Goal: Transaction & Acquisition: Purchase product/service

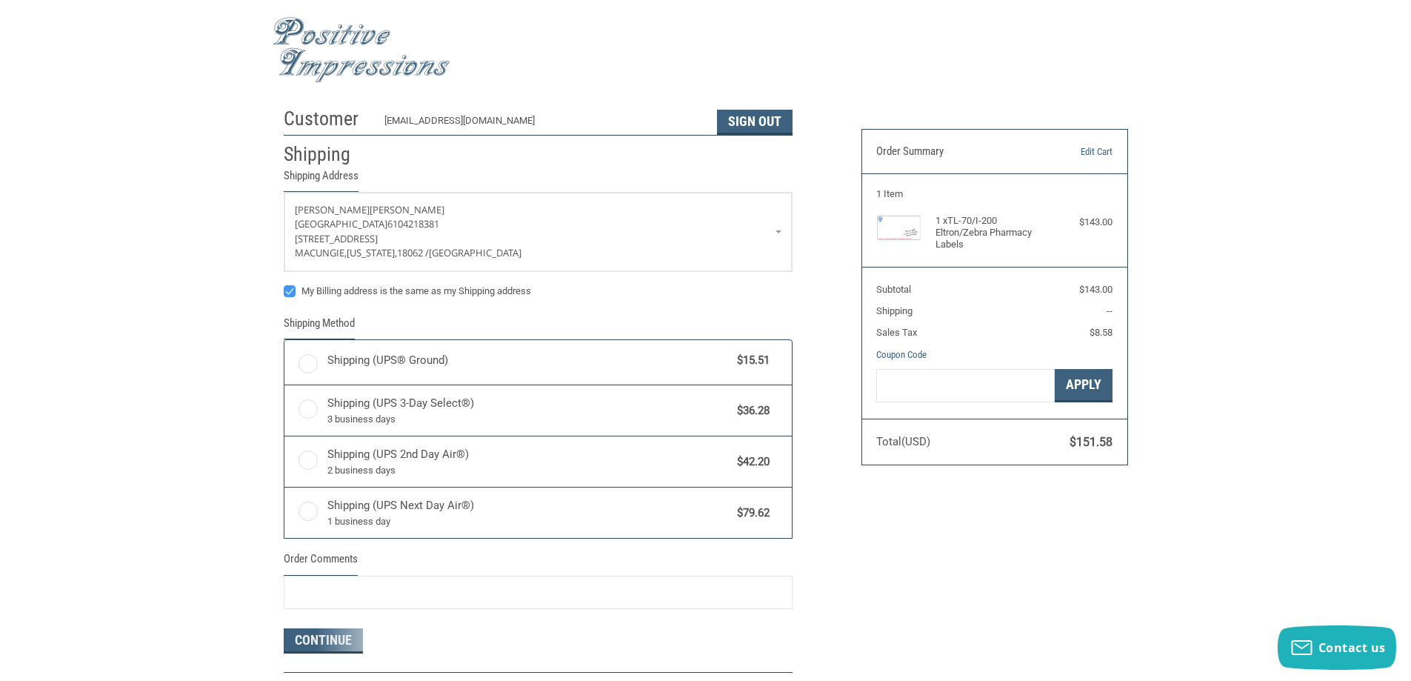
radio input "true"
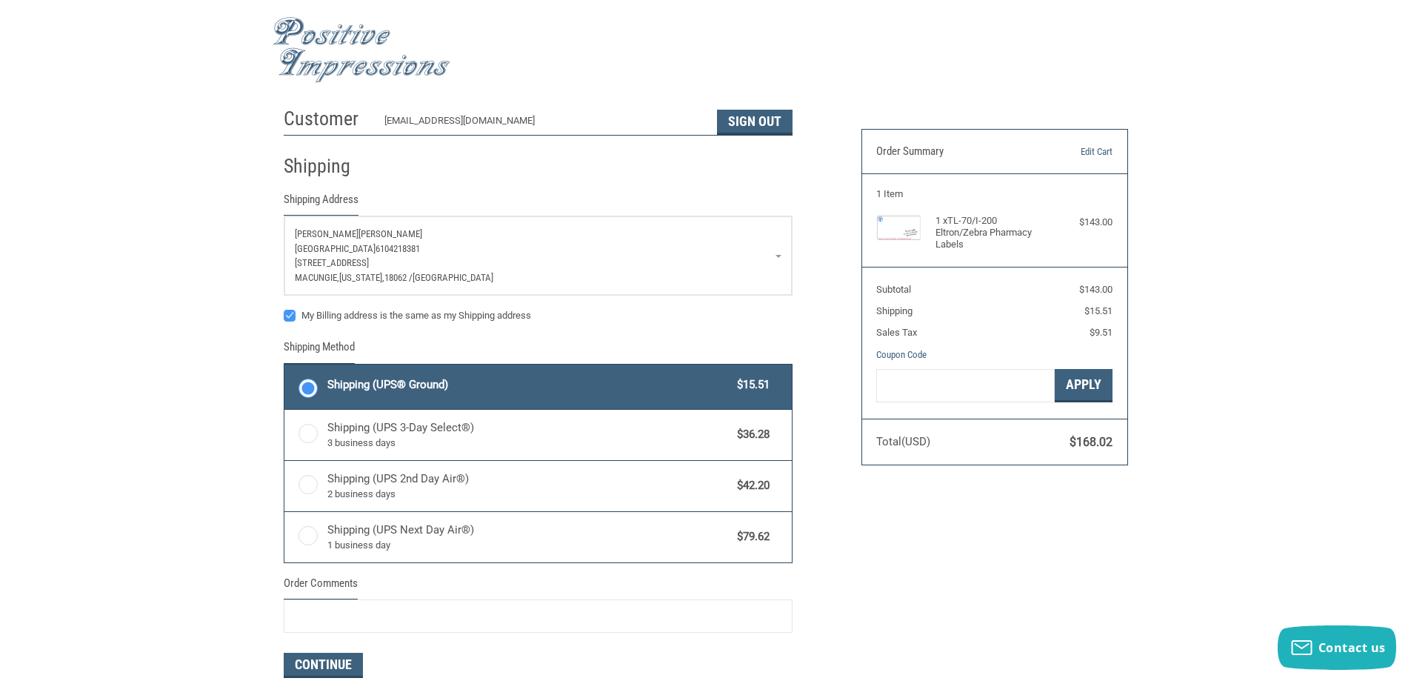
click at [336, 224] on link "[PERSON_NAME][GEOGRAPHIC_DATA] 6104218381 [STREET_ADDRESS][US_STATE]" at bounding box center [537, 255] width 507 height 79
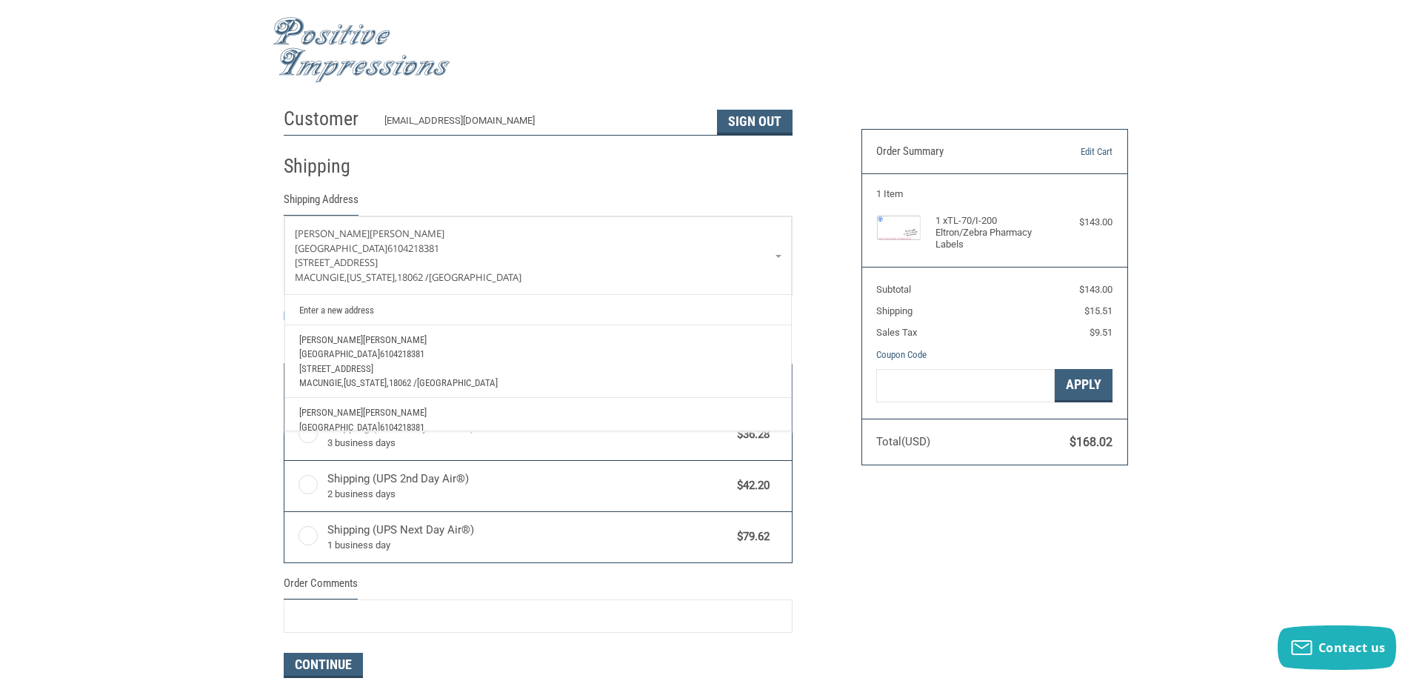
scroll to position [54, 0]
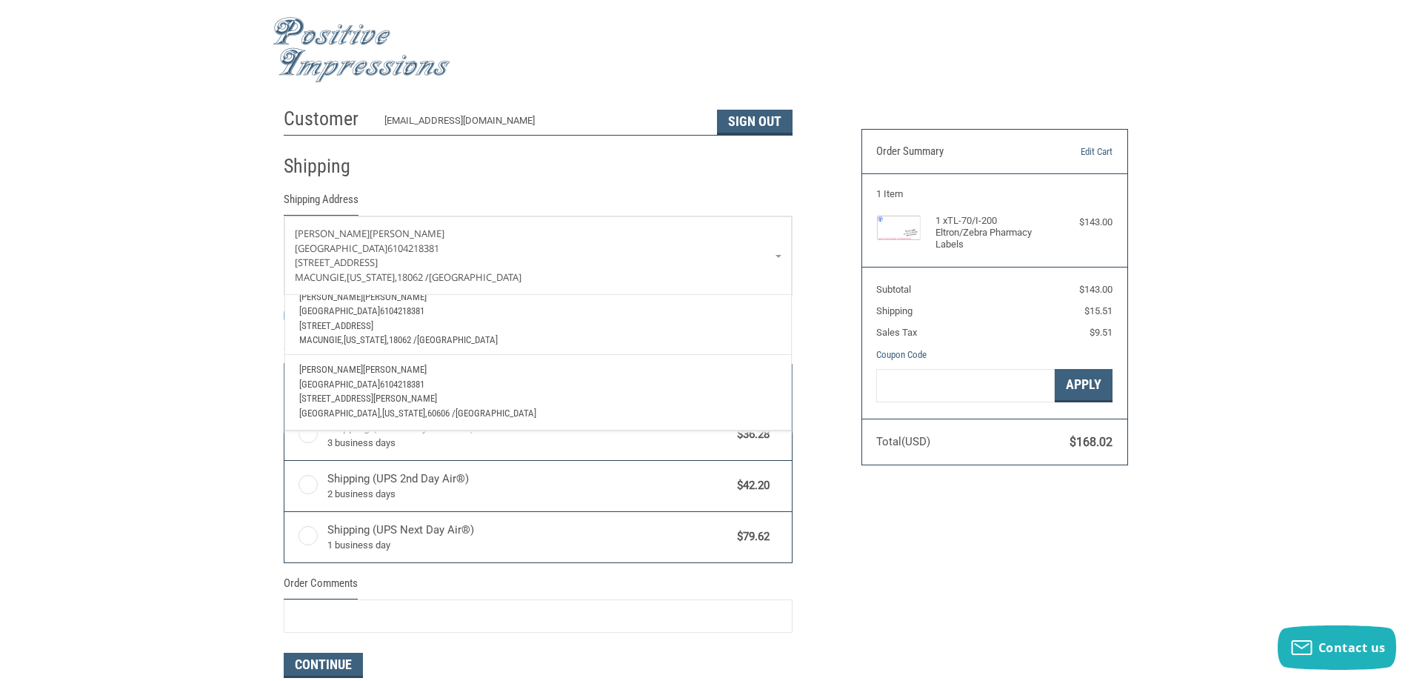
click at [481, 391] on p "[STREET_ADDRESS][PERSON_NAME]" at bounding box center [537, 398] width 477 height 15
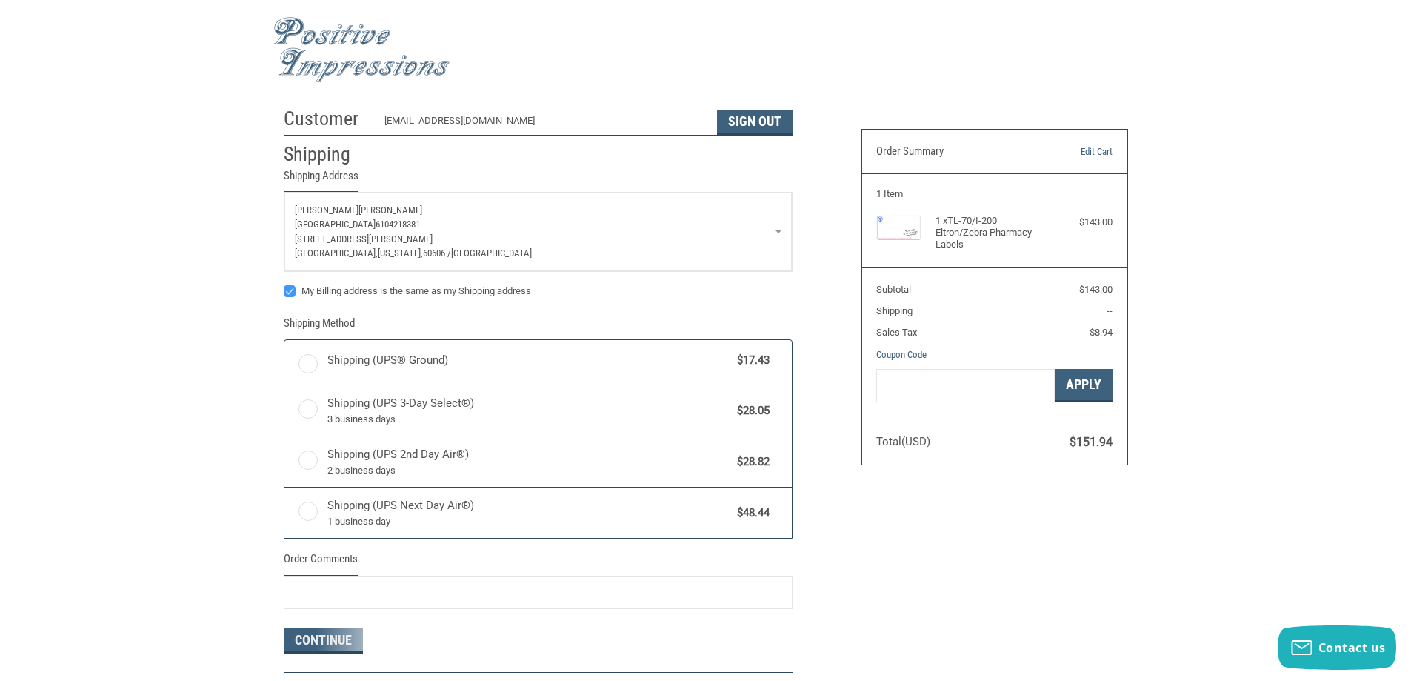
radio input "true"
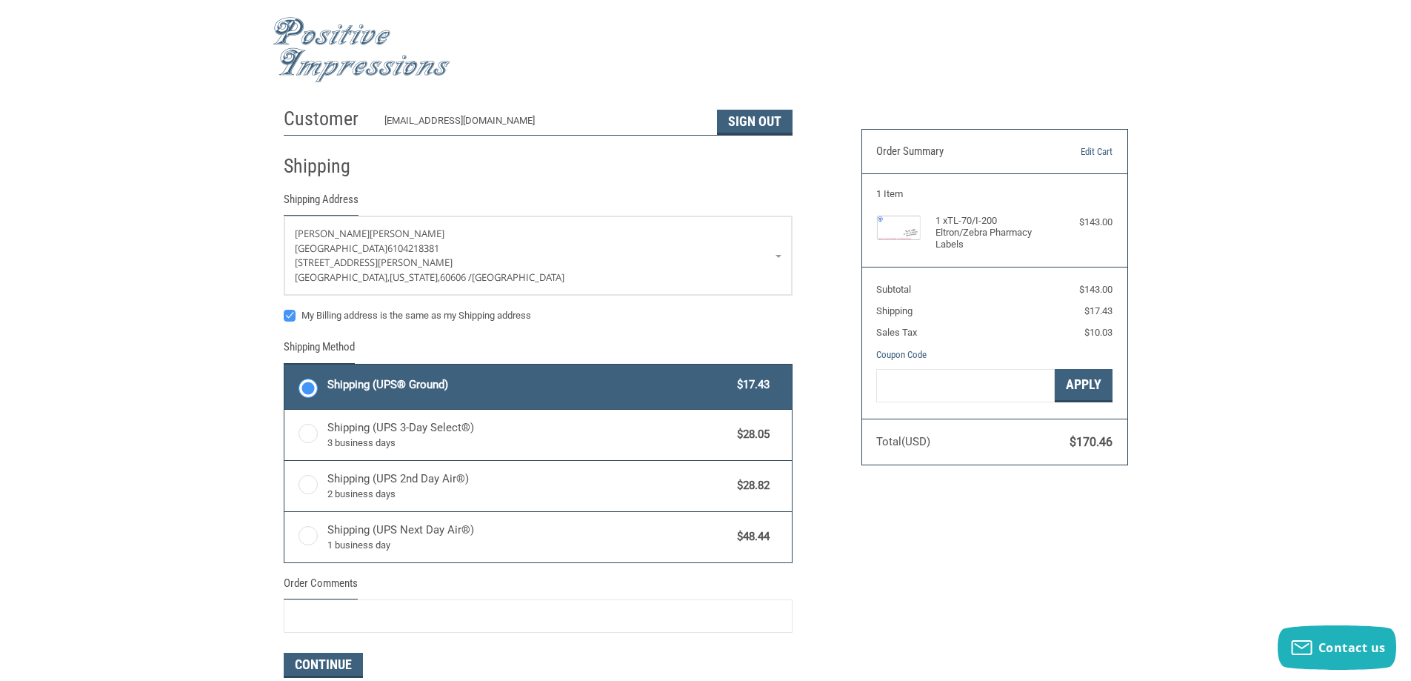
click at [289, 318] on label "My Billing address is the same as my Shipping address" at bounding box center [538, 316] width 509 height 12
click at [284, 309] on input "My Billing address is the same as my Shipping address" at bounding box center [284, 308] width 1 height 1
checkbox input "false"
click at [448, 269] on p "[STREET_ADDRESS][PERSON_NAME]" at bounding box center [538, 263] width 487 height 15
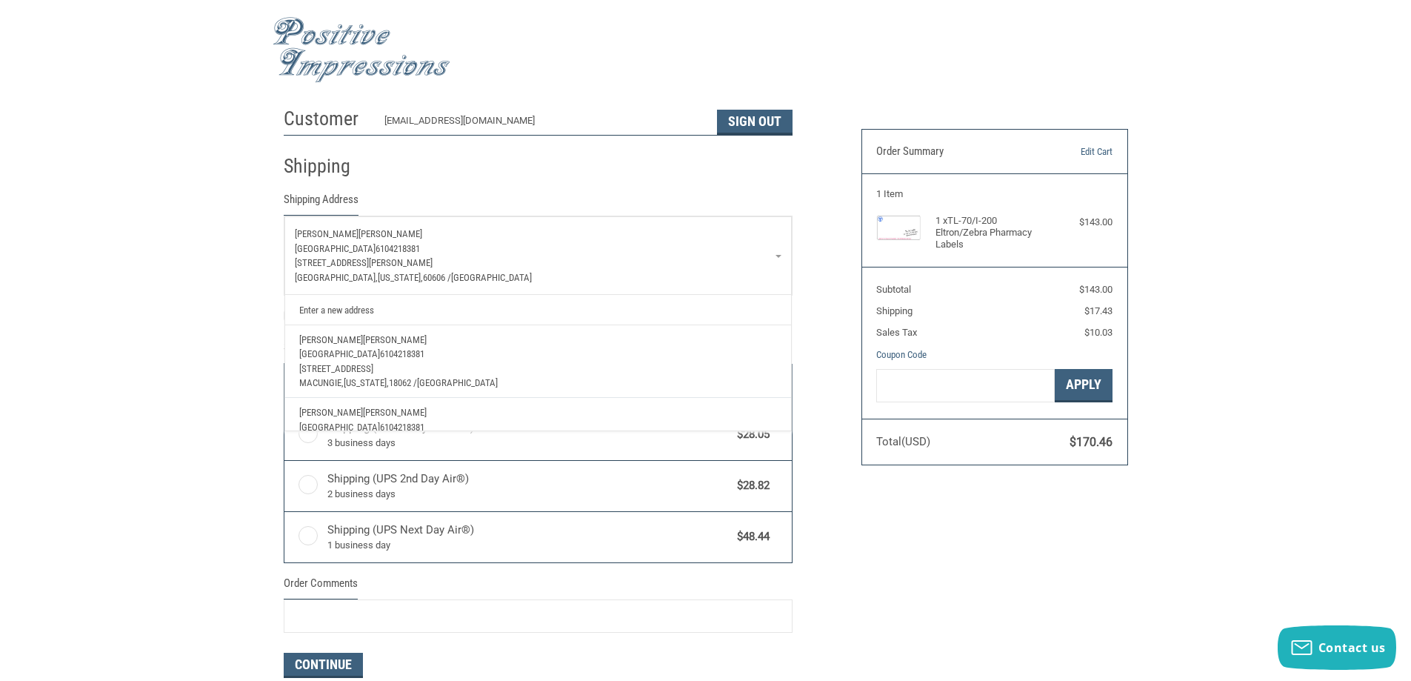
click at [365, 310] on link "Enter a new address" at bounding box center [538, 309] width 492 height 29
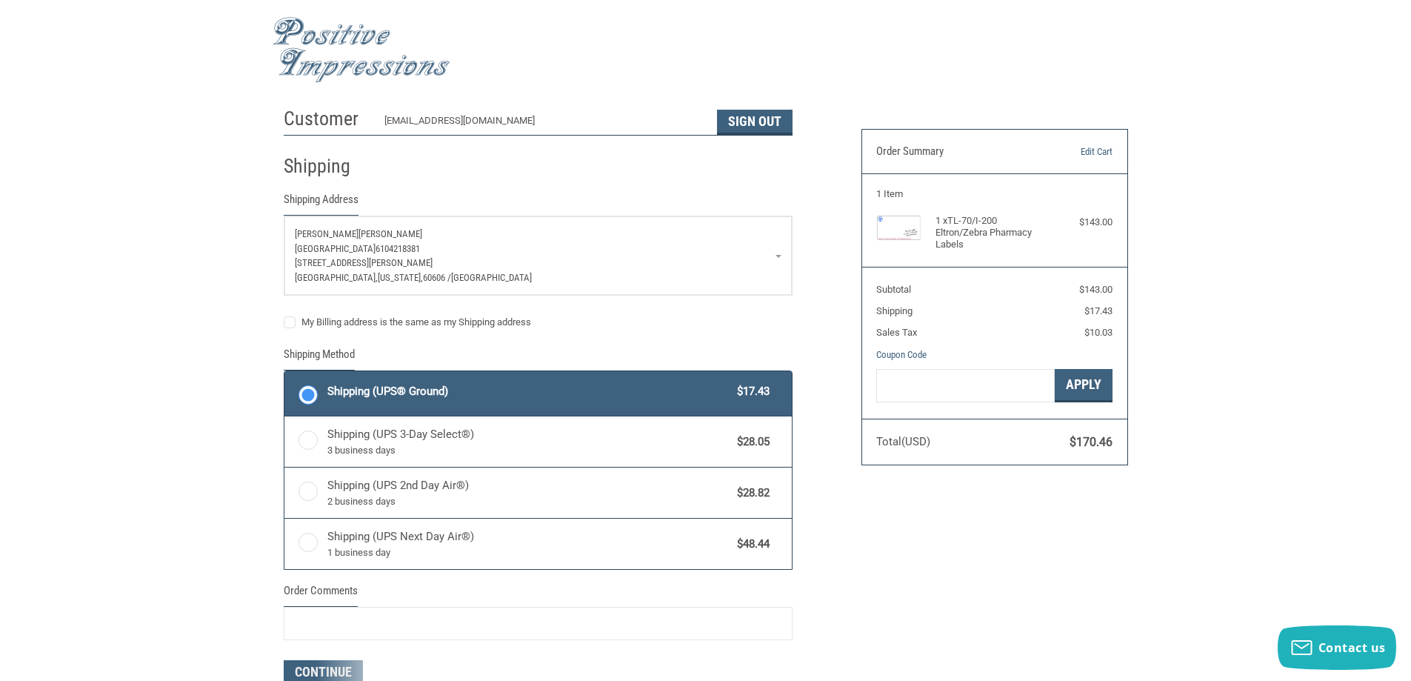
select select "US"
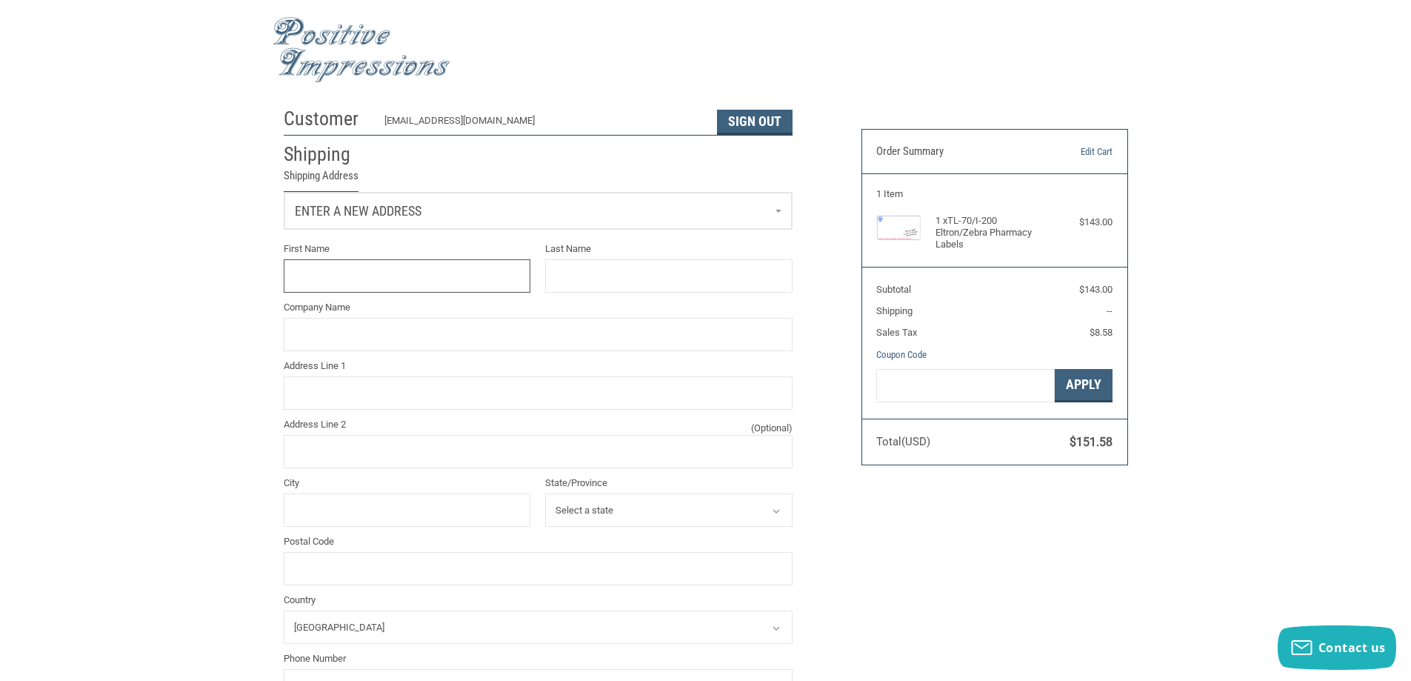
click at [353, 264] on input "First Name" at bounding box center [407, 275] width 247 height 33
type input "ALYSSA"
type input "TAMBORRINO"
type input "[GEOGRAPHIC_DATA]"
type input "[STREET_ADDRESS]"
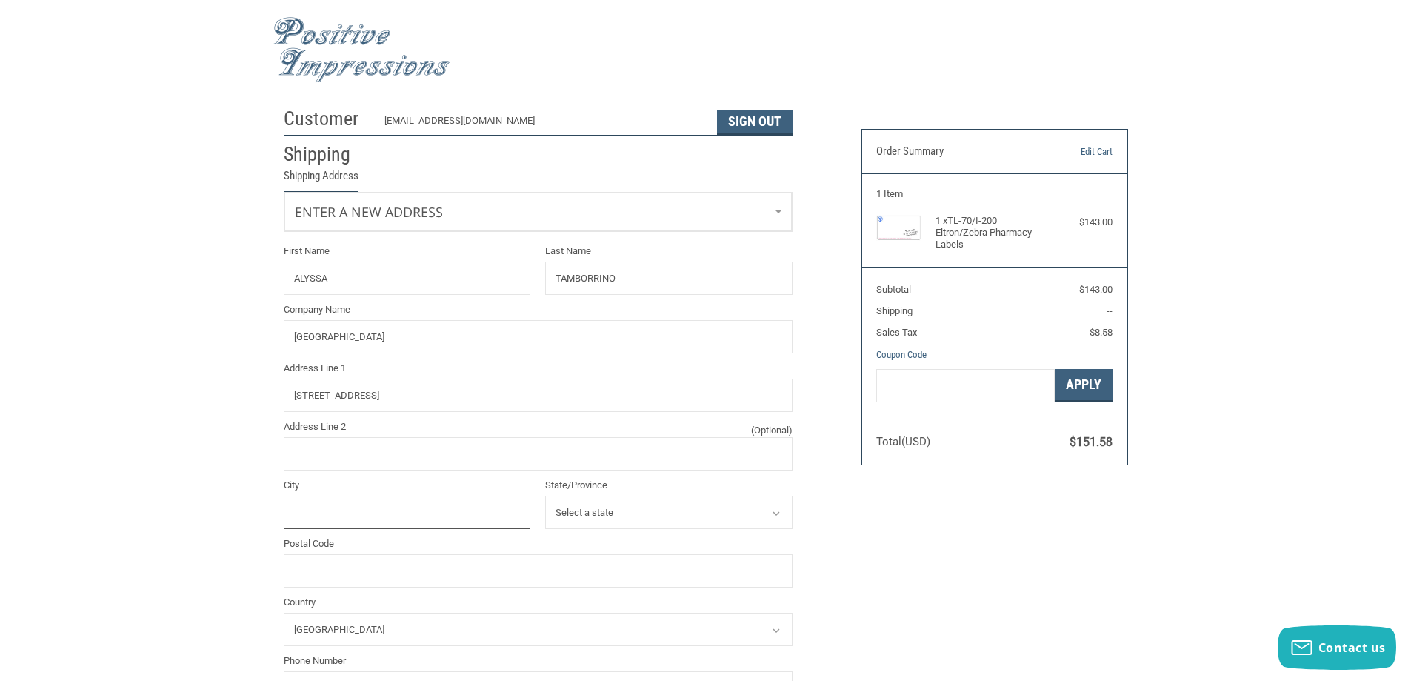
type input "MACUNGIE"
select select "PA"
type input "18062"
type input "6104218381"
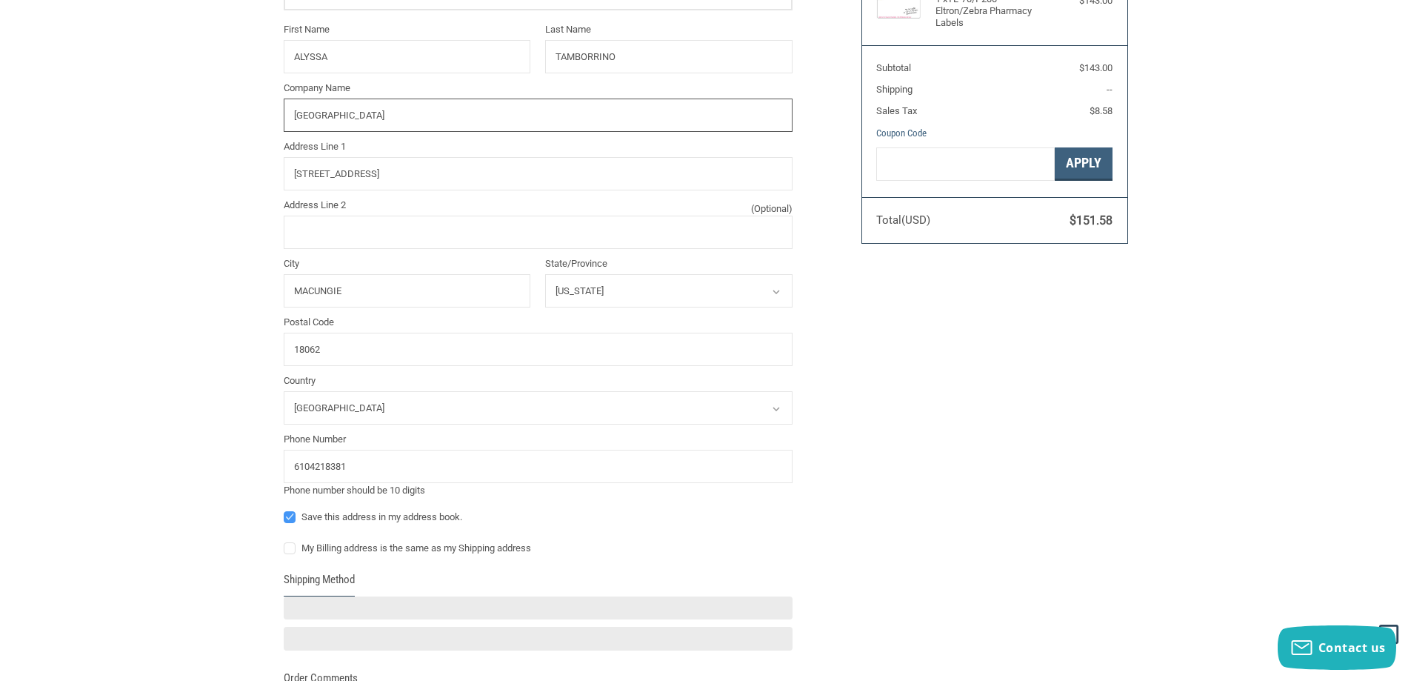
scroll to position [222, 0]
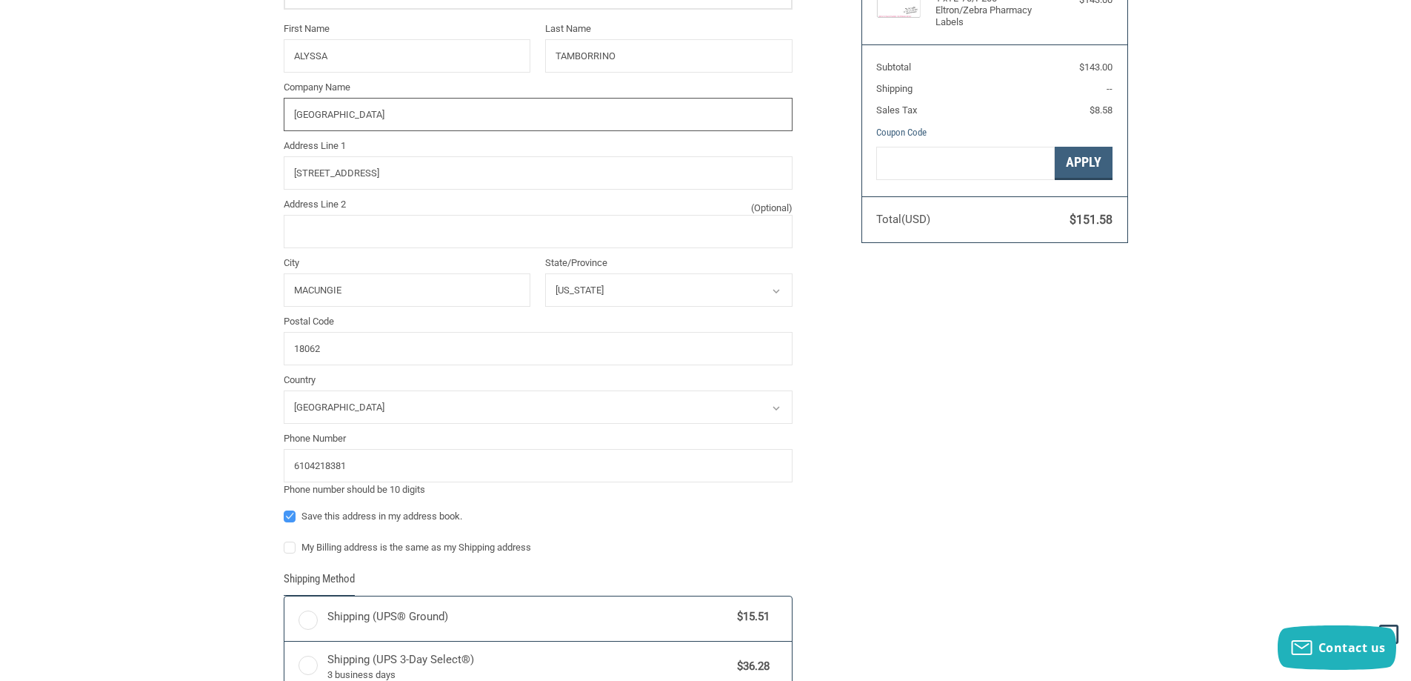
radio input "true"
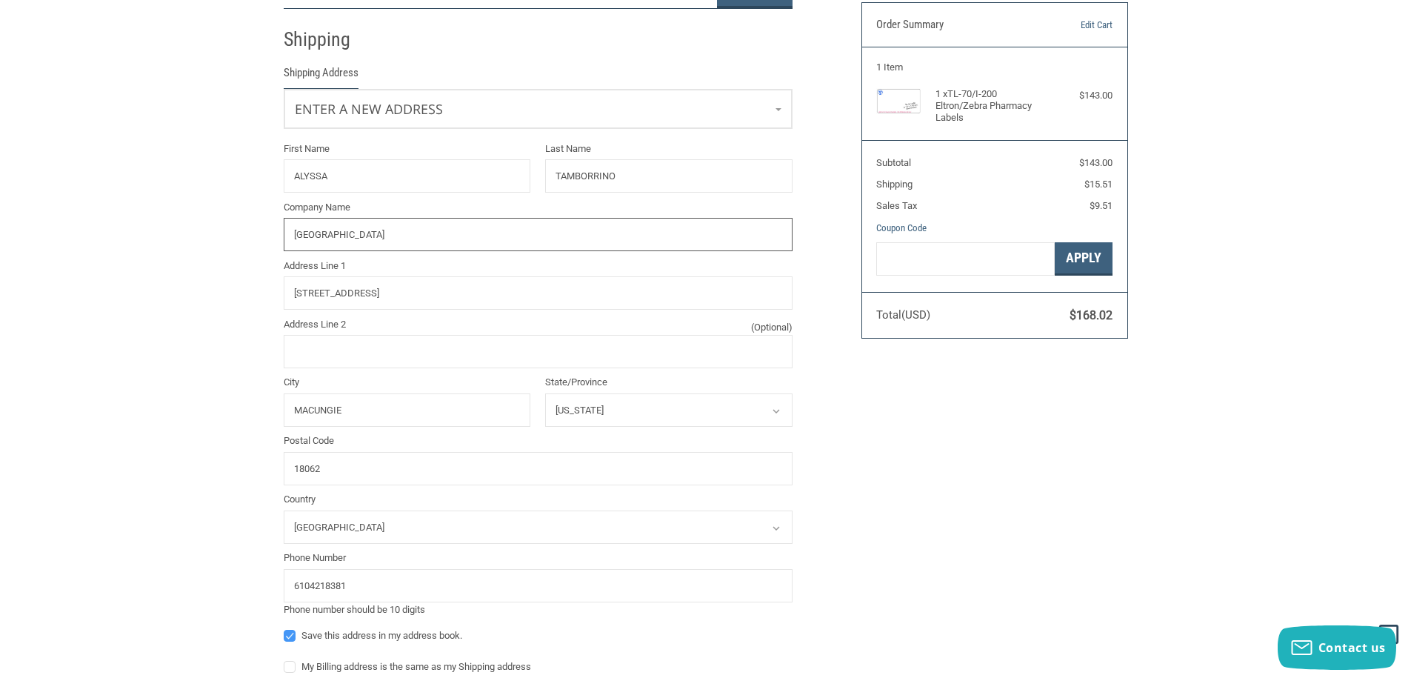
scroll to position [98, 0]
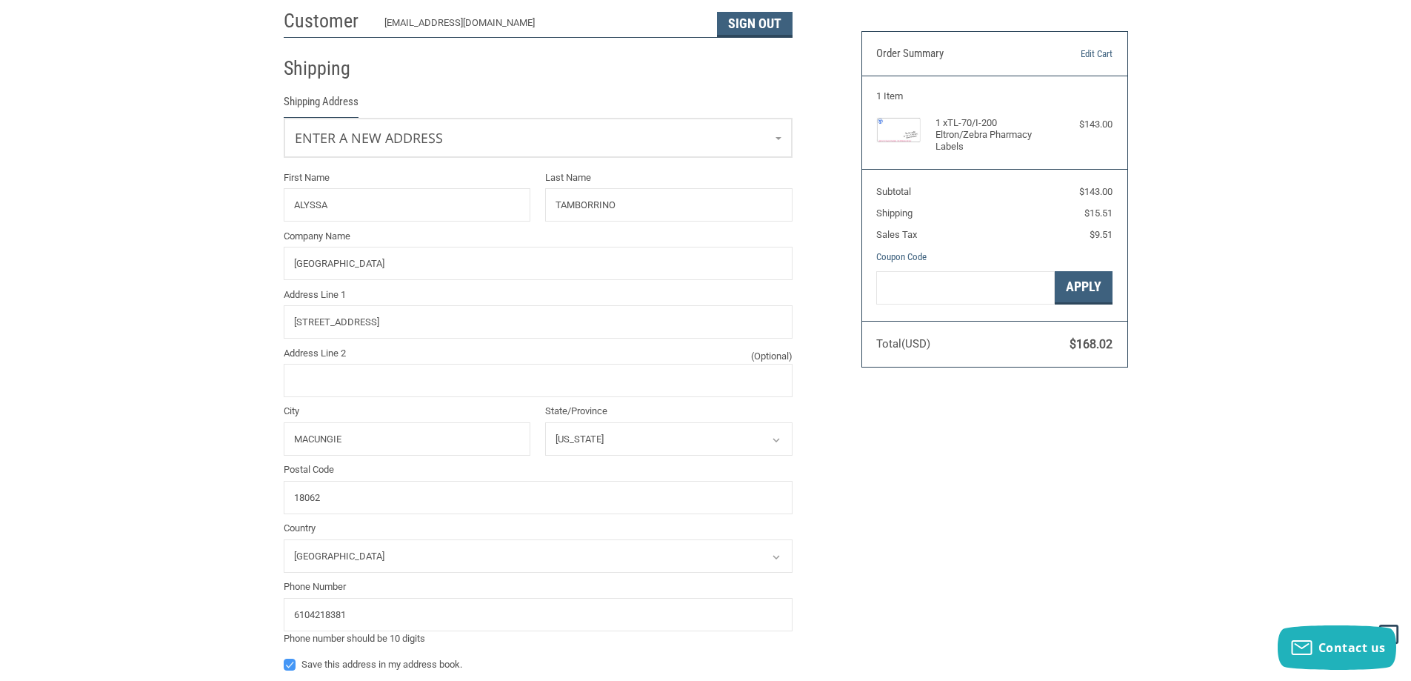
click at [840, 116] on div "Customer [EMAIL_ADDRESS][DOMAIN_NAME] Sign Out Shipping Shipping Address Enter …" at bounding box center [562, 571] width 578 height 1138
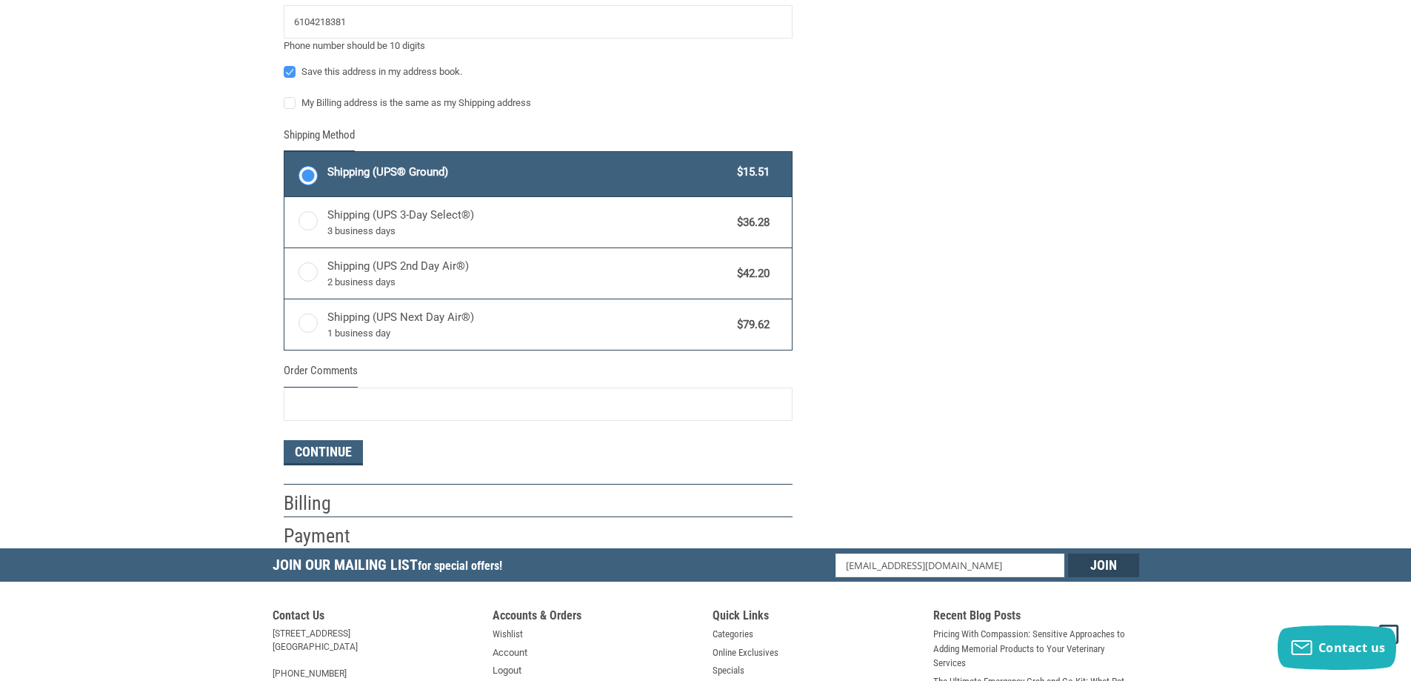
scroll to position [764, 0]
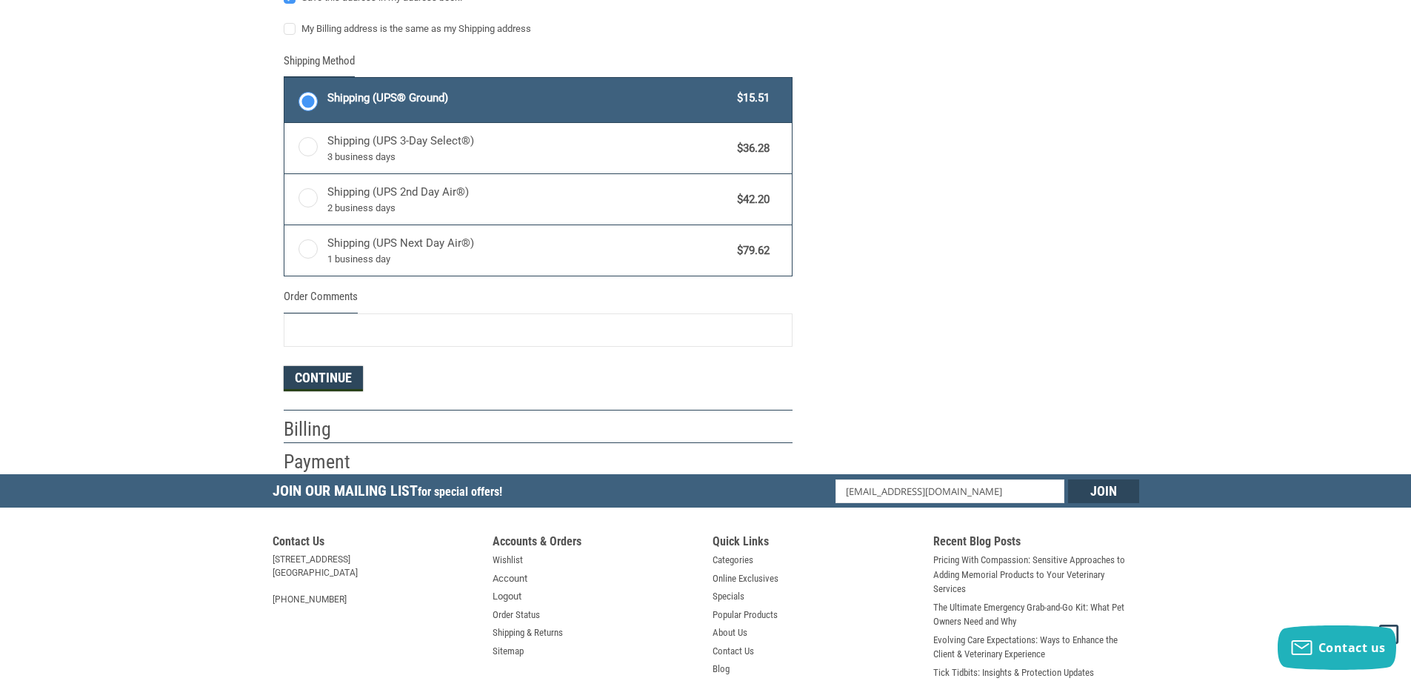
click at [316, 385] on button "Continue" at bounding box center [323, 378] width 79 height 25
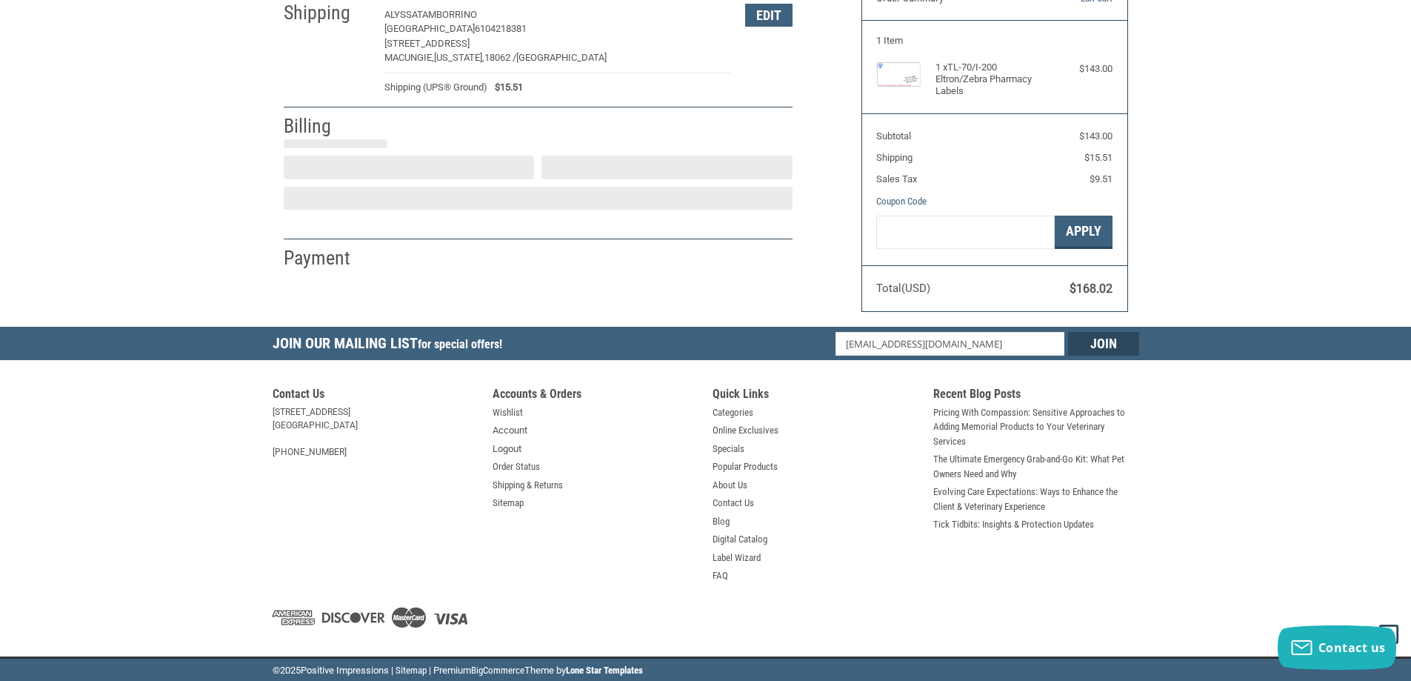
select select "US"
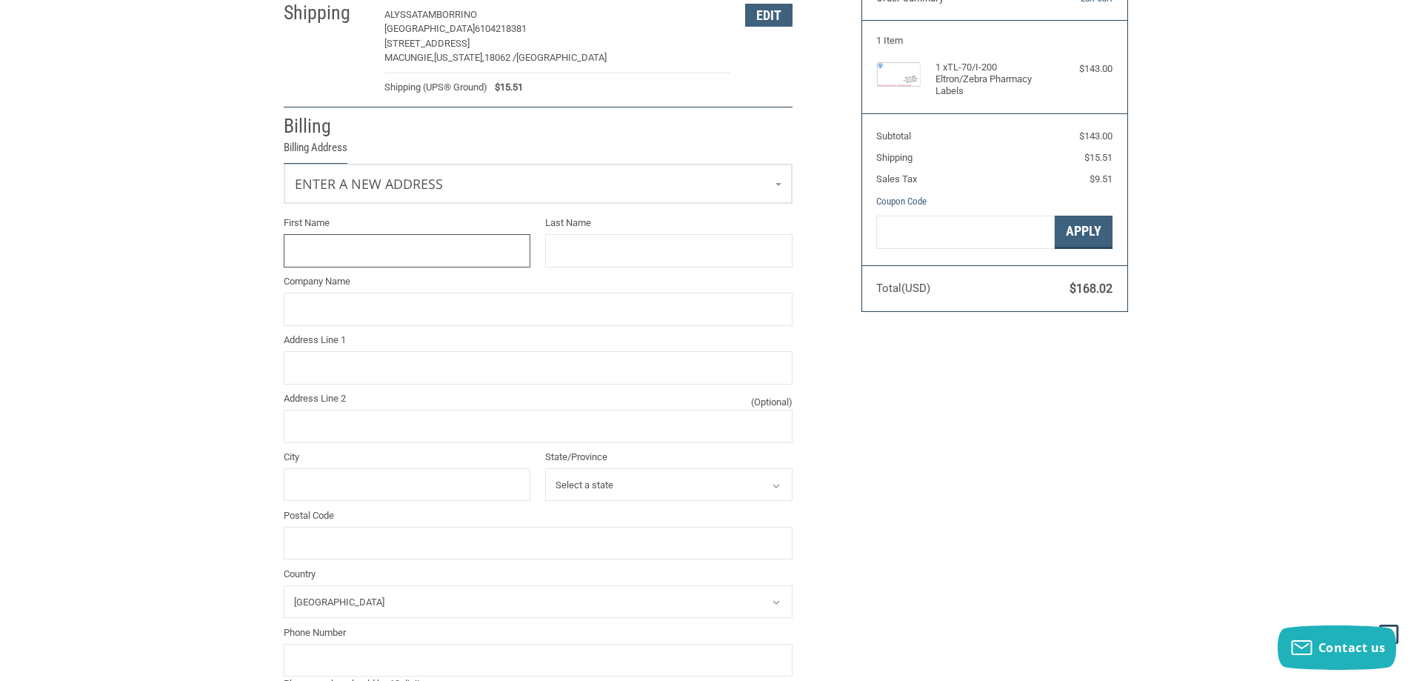
scroll to position [125, 0]
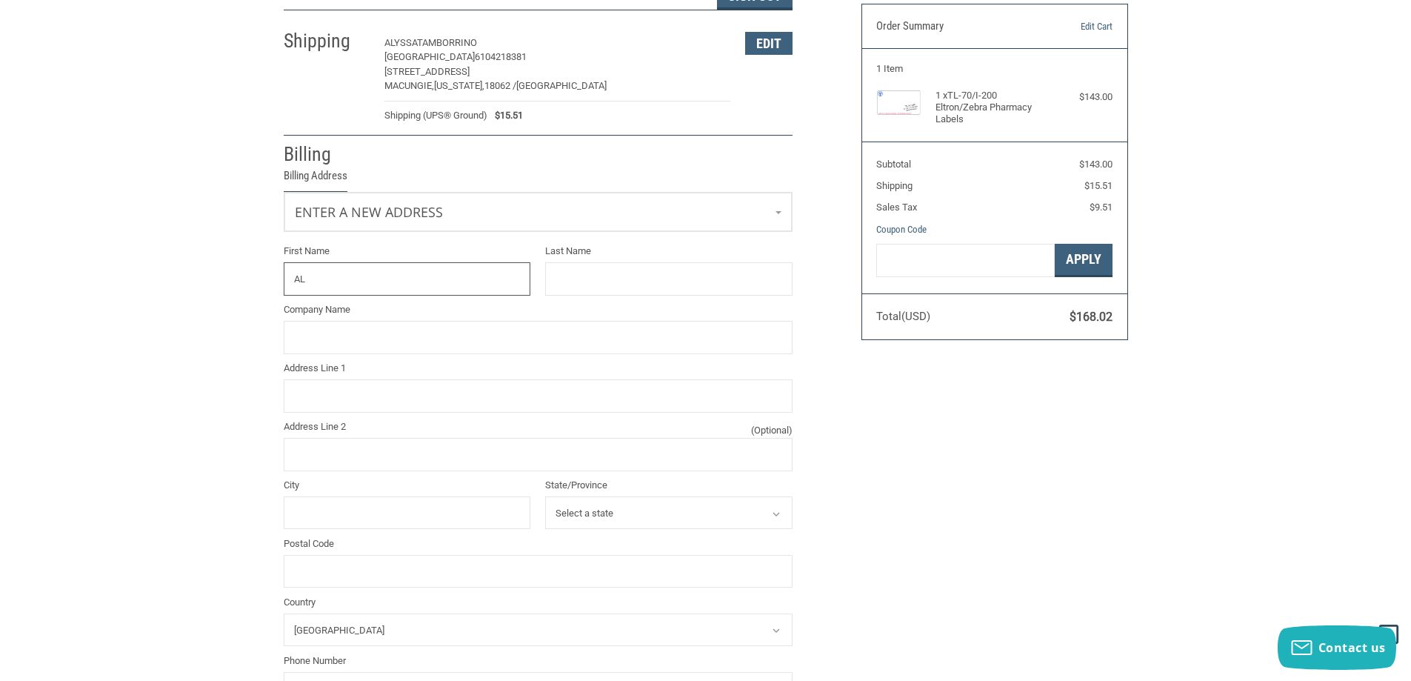
click at [321, 273] on input "AL" at bounding box center [407, 278] width 247 height 33
type input "ALYSSA"
type input "TAMBORRINO"
type input "M"
click at [367, 401] on input "Address Line 1" at bounding box center [538, 395] width 509 height 33
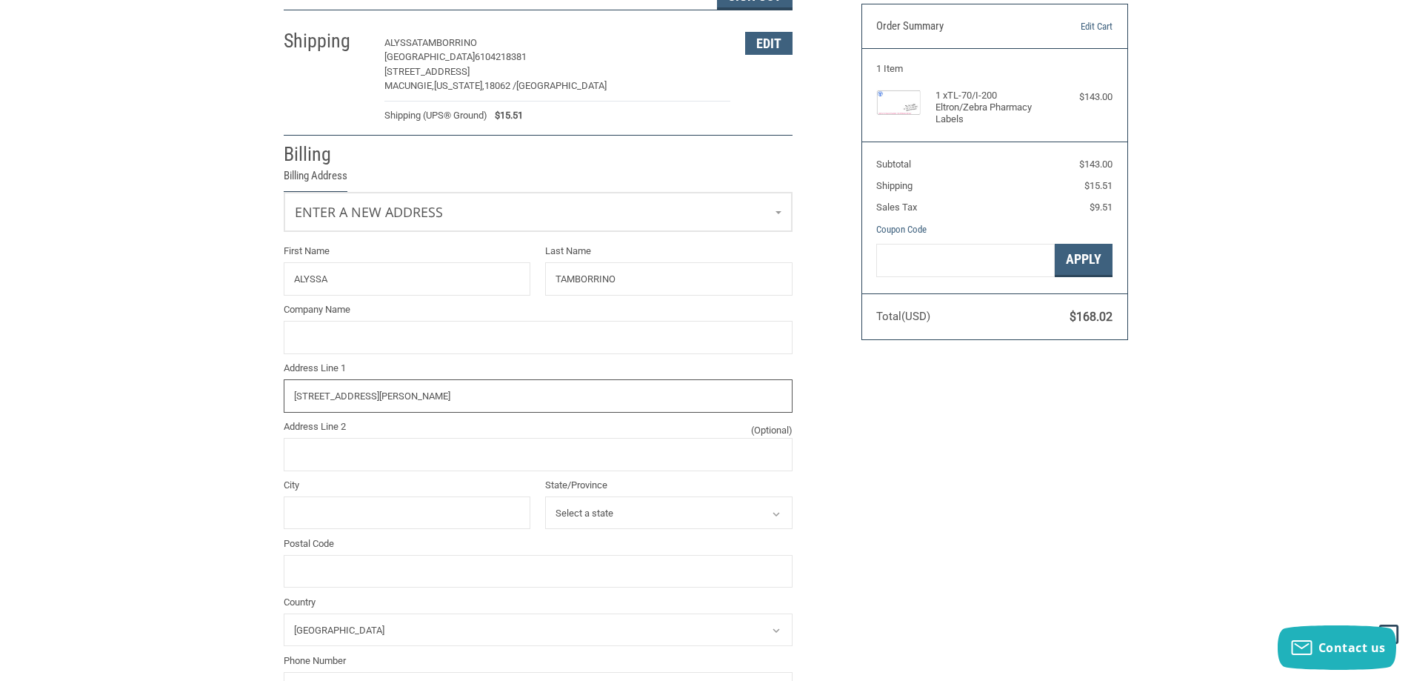
type input "[STREET_ADDRESS][PERSON_NAME]"
click at [420, 523] on input "City" at bounding box center [407, 512] width 247 height 33
type input "[GEOGRAPHIC_DATA]"
click at [590, 516] on select "Select a state [US_STATE] [US_STATE] [US_STATE] [US_STATE] [US_STATE] Armed For…" at bounding box center [668, 512] width 247 height 33
select select "IL"
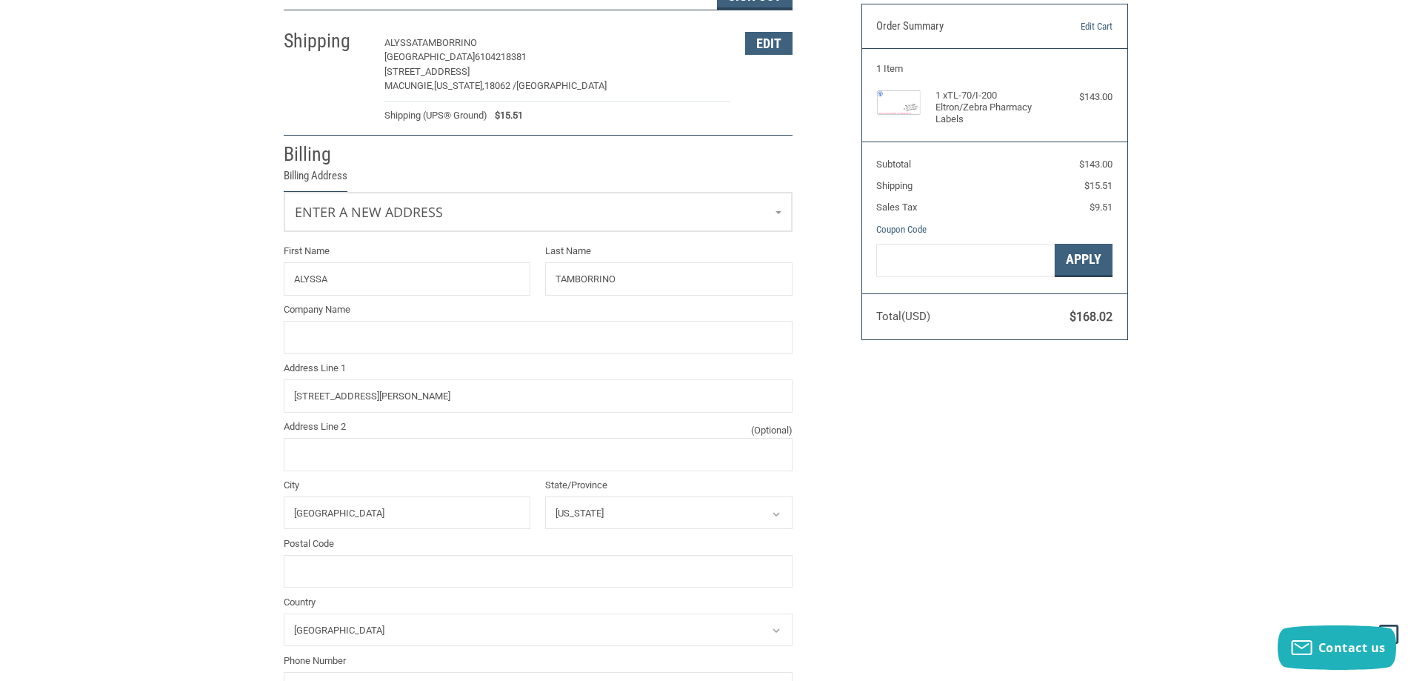
click at [545, 496] on select "Select a state [US_STATE] [US_STATE] [US_STATE] [US_STATE] [US_STATE] Armed For…" at bounding box center [668, 512] width 247 height 33
click at [461, 568] on input "Postal Code" at bounding box center [538, 571] width 509 height 33
type input "60606"
click at [810, 367] on div "Customer [EMAIL_ADDRESS][DOMAIN_NAME] Sign Out Shipping [GEOGRAPHIC_DATA][PERSO…" at bounding box center [562, 409] width 578 height 869
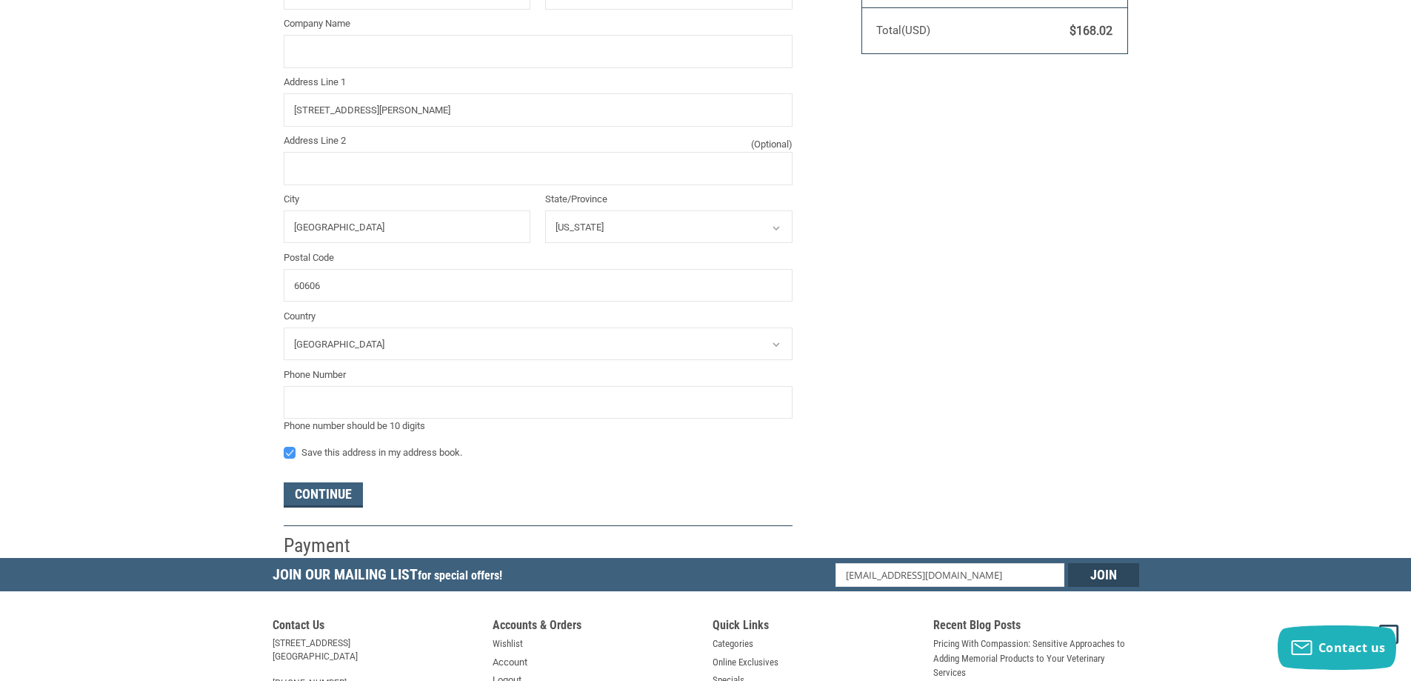
scroll to position [421, 0]
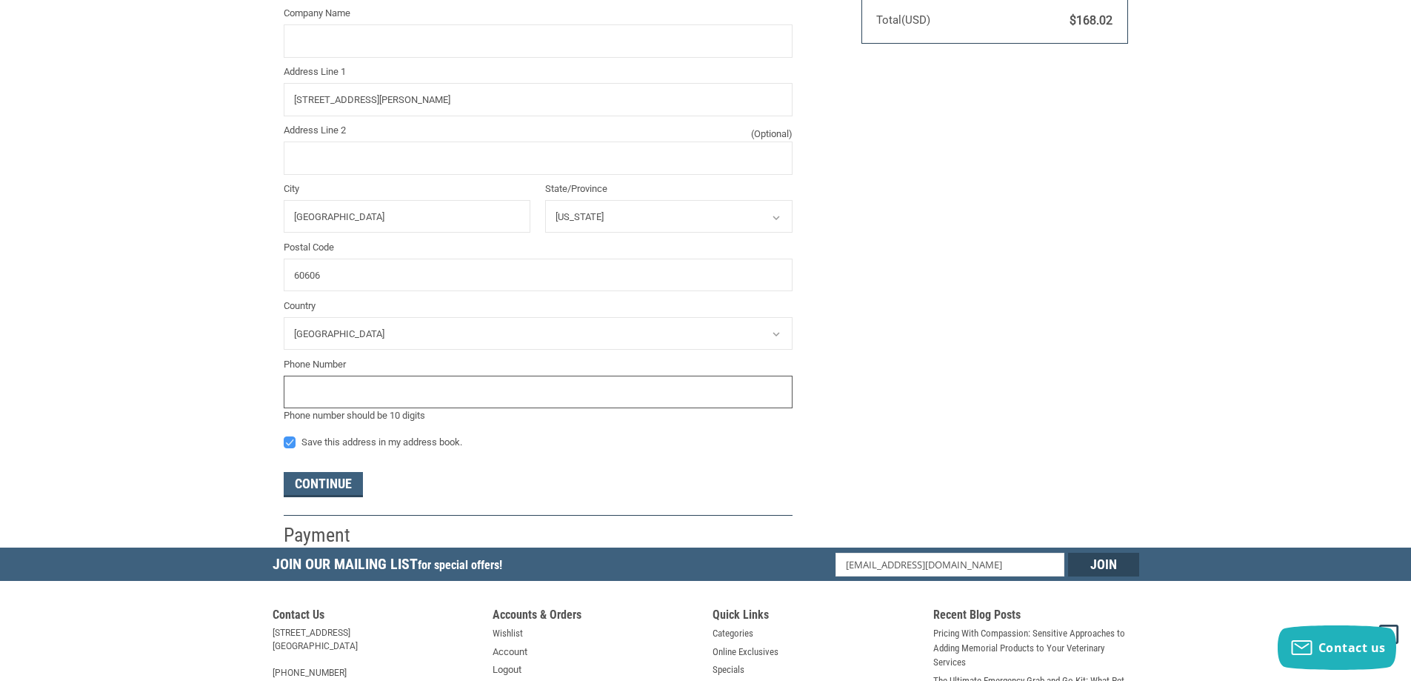
click at [365, 397] on input "tel" at bounding box center [538, 392] width 509 height 33
click at [918, 347] on div "Customer [EMAIL_ADDRESS][DOMAIN_NAME] Sign Out Shipping [GEOGRAPHIC_DATA][PERSO…" at bounding box center [706, 113] width 867 height 869
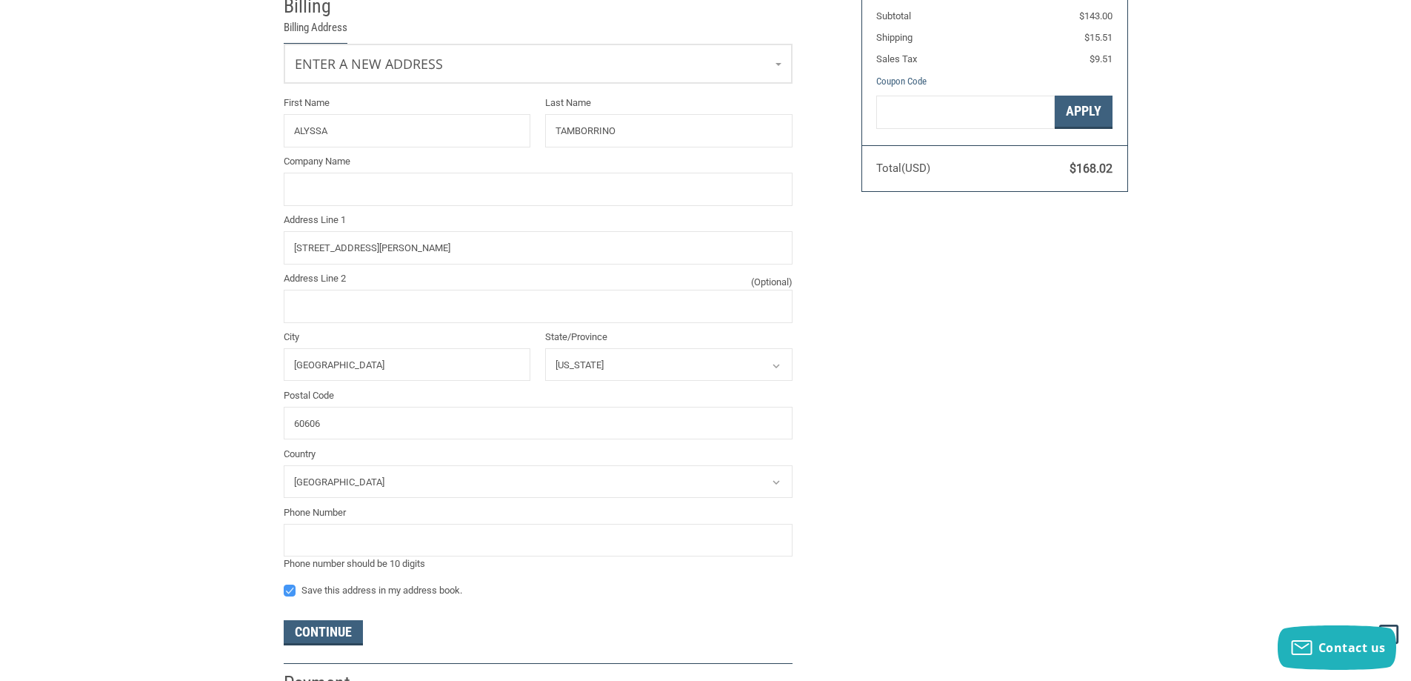
scroll to position [199, 0]
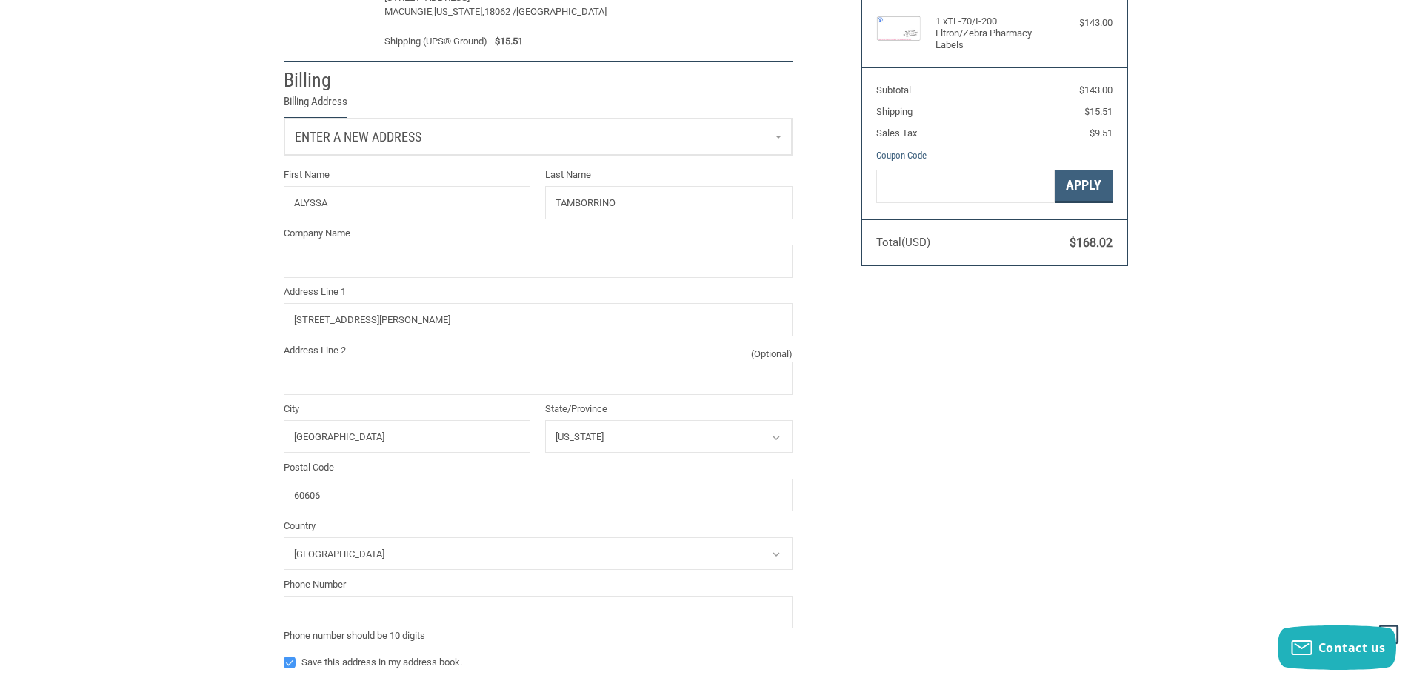
click at [544, 146] on link "Enter a new address" at bounding box center [537, 137] width 507 height 36
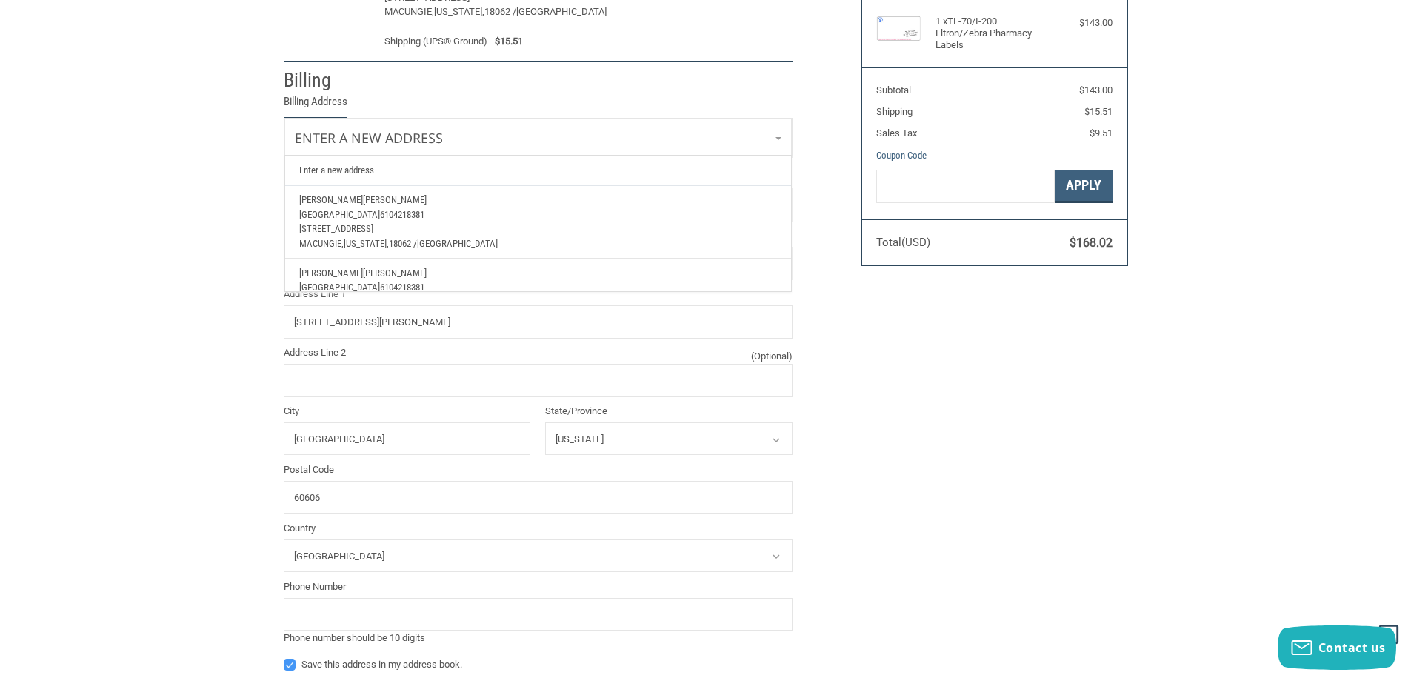
scroll to position [54, 0]
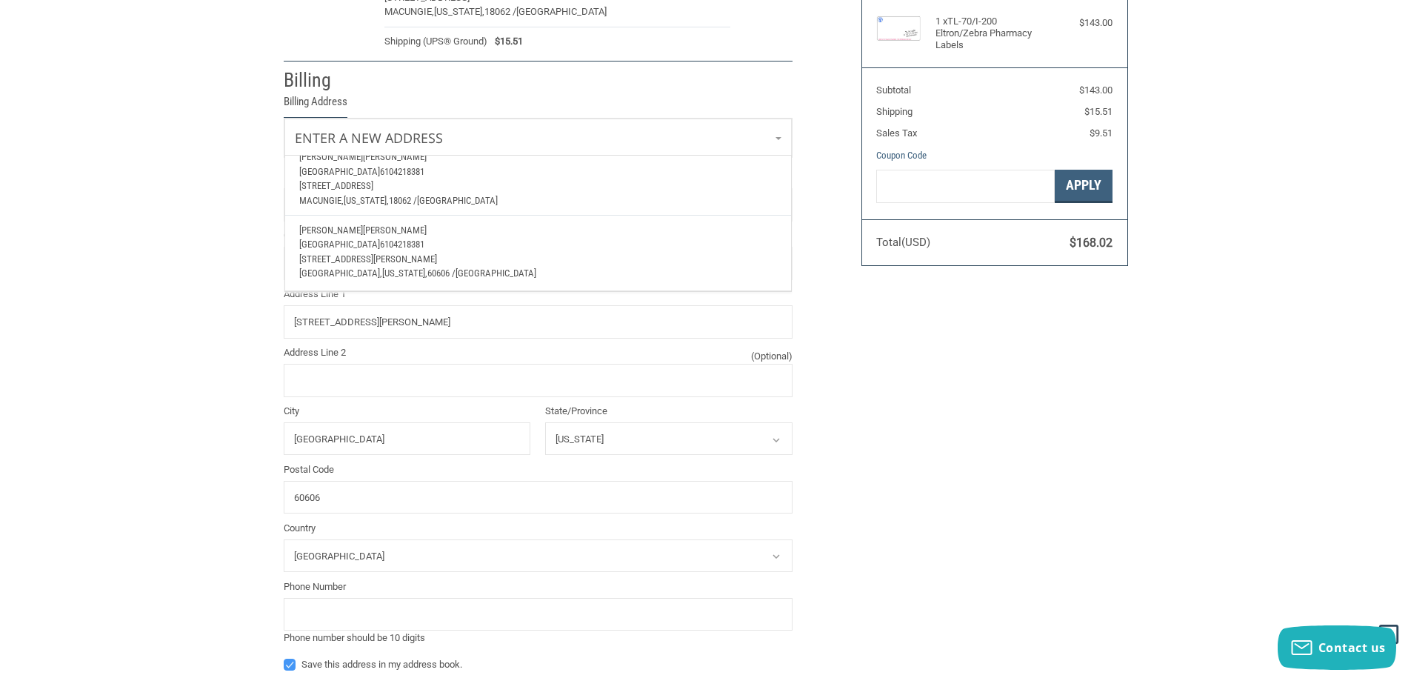
click at [515, 252] on p "[STREET_ADDRESS][PERSON_NAME]" at bounding box center [537, 259] width 477 height 15
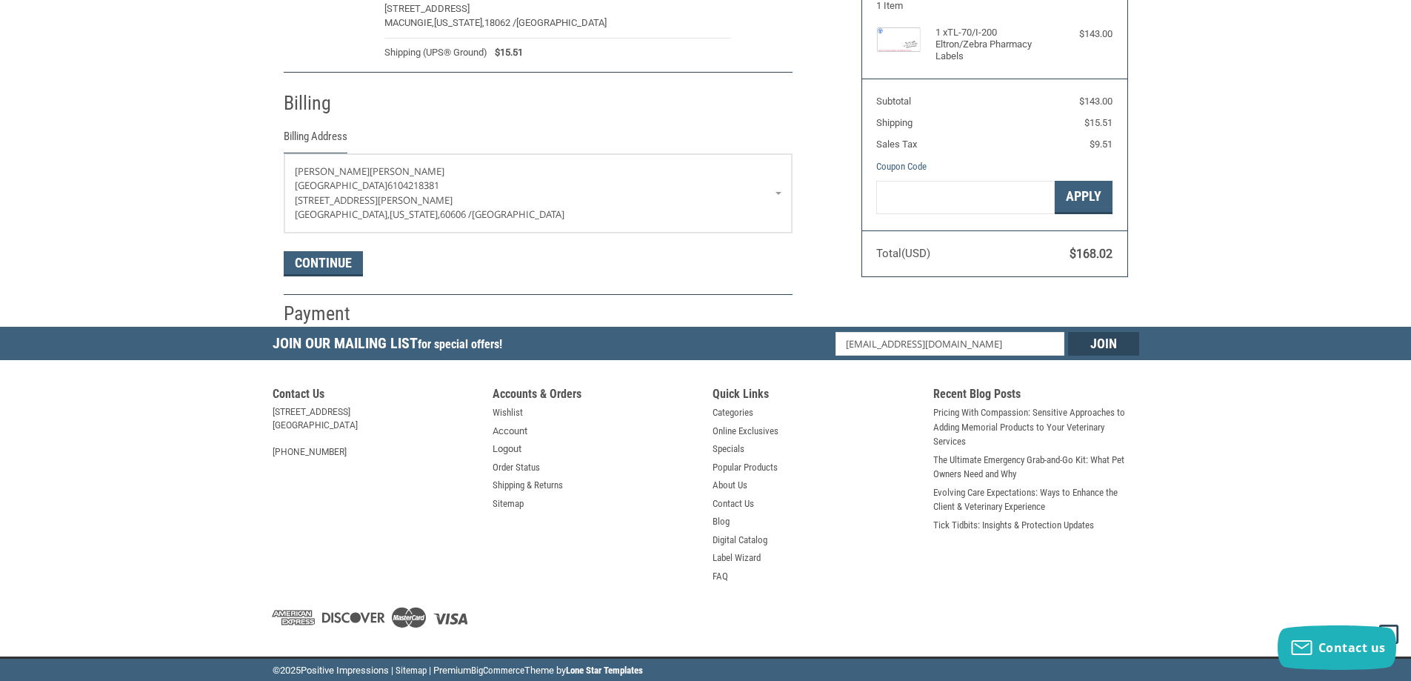
scroll to position [190, 0]
click at [376, 189] on span "[GEOGRAPHIC_DATA]" at bounding box center [335, 185] width 81 height 11
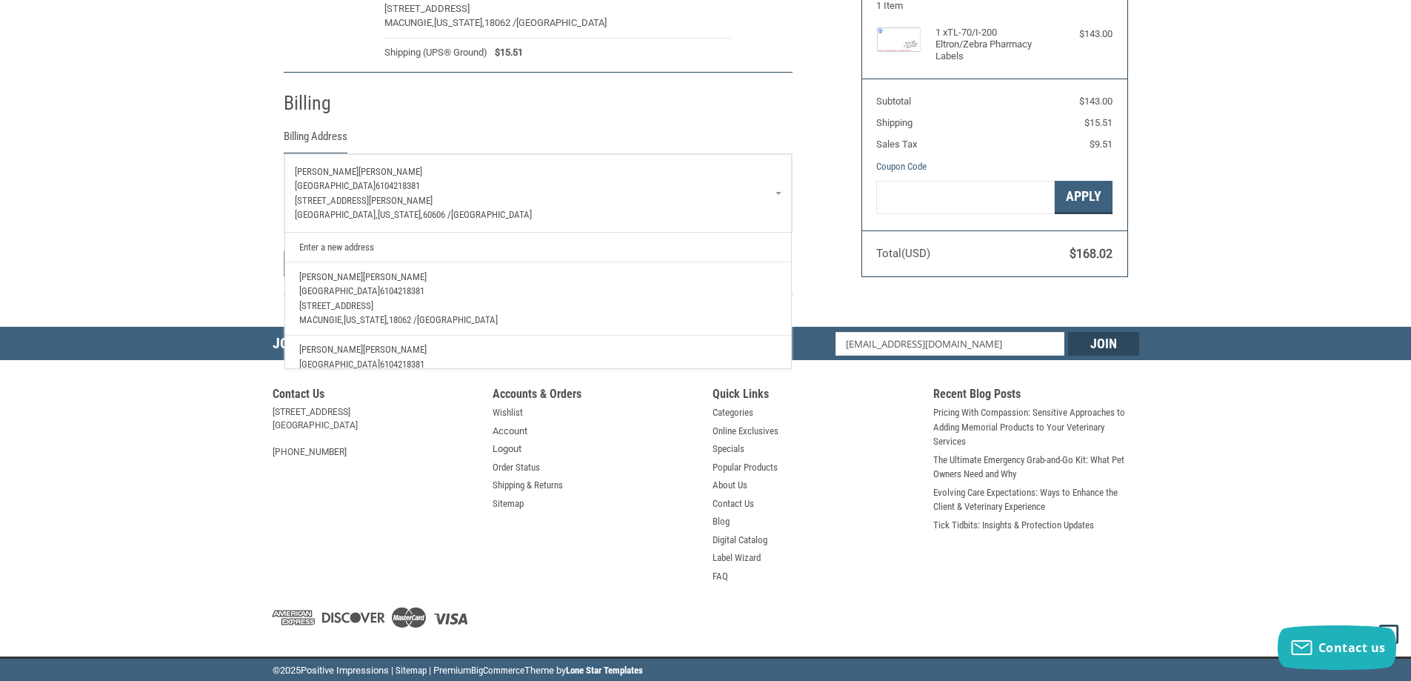
click at [381, 247] on link "Enter a new address" at bounding box center [538, 247] width 492 height 29
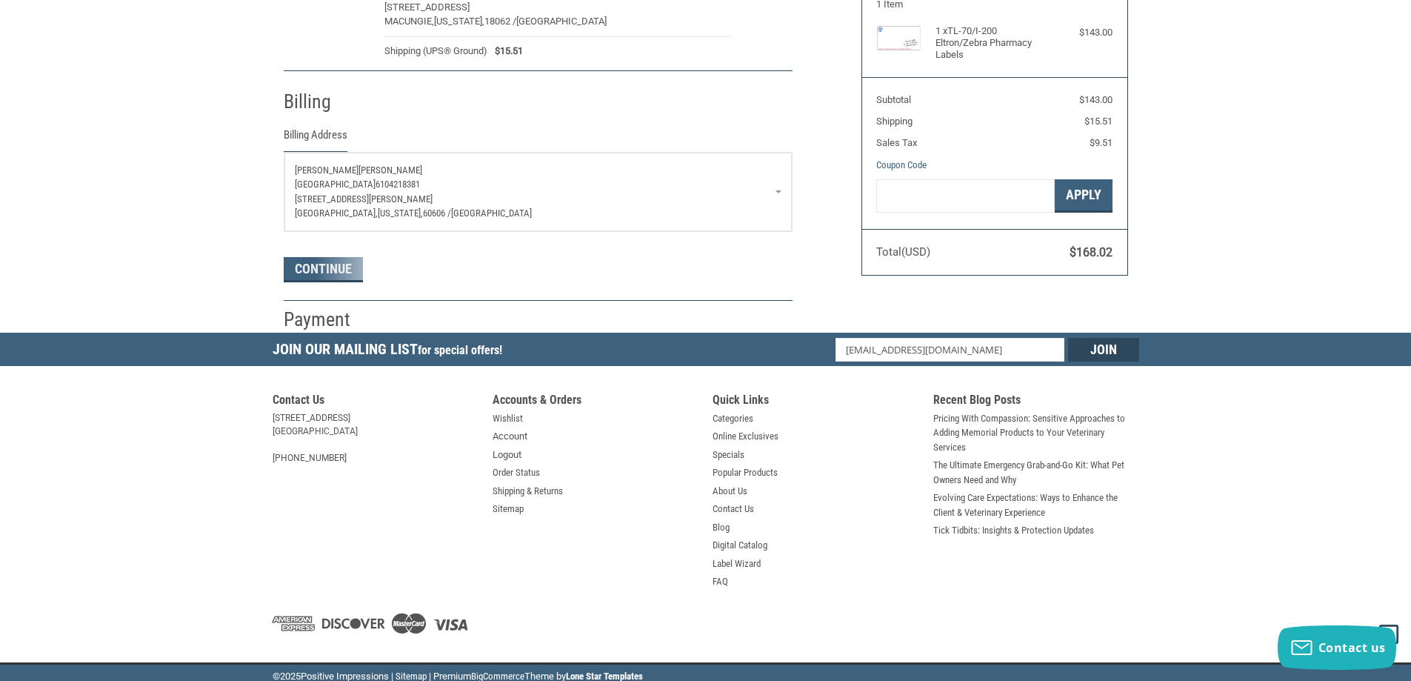
select select "US"
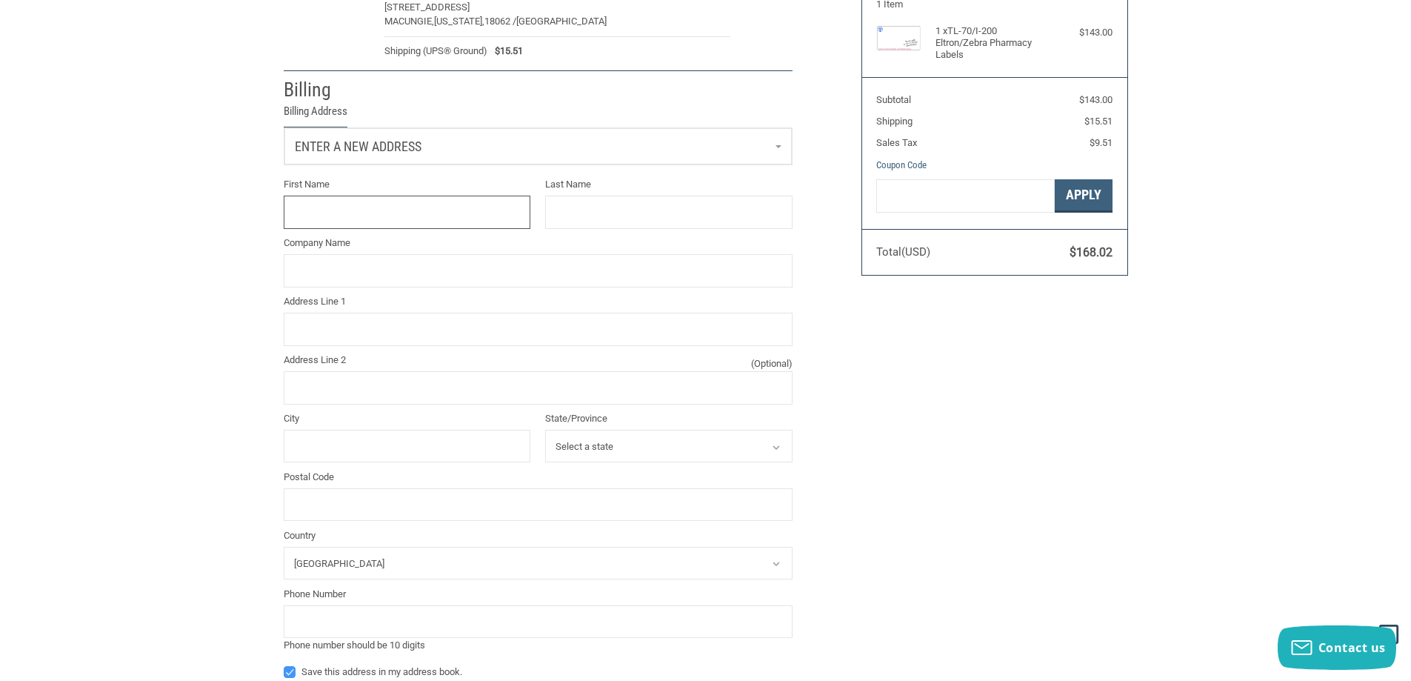
click at [409, 210] on input "First Name" at bounding box center [407, 212] width 247 height 33
type input "Alyssa"
click at [592, 221] on input "Last Name" at bounding box center [668, 212] width 247 height 33
type input "Tamborrino"
click at [484, 267] on input "Company Name" at bounding box center [538, 270] width 509 height 33
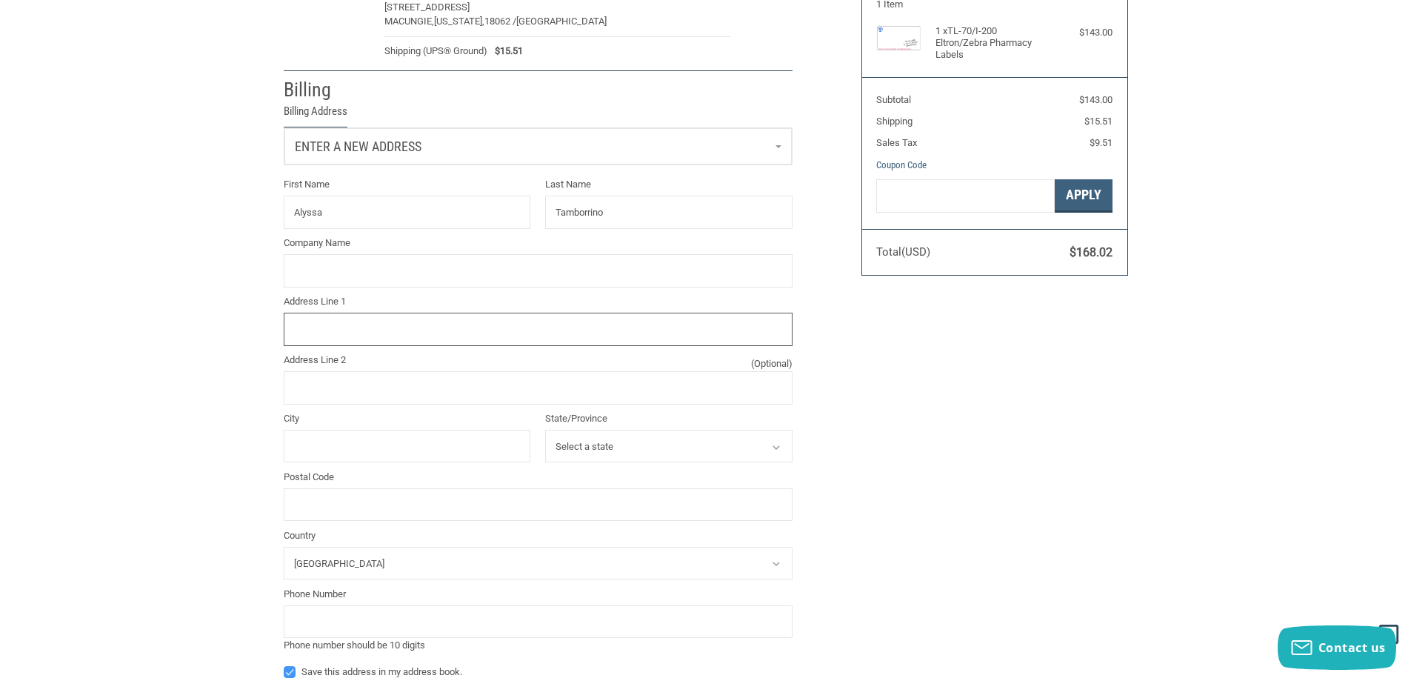
click at [317, 334] on input "Address Line 1" at bounding box center [538, 329] width 509 height 33
type input "[STREET_ADDRESS][PERSON_NAME]"
click at [318, 455] on input "City" at bounding box center [407, 446] width 247 height 33
click at [327, 453] on input "CHIC" at bounding box center [407, 446] width 247 height 33
type input "[GEOGRAPHIC_DATA]"
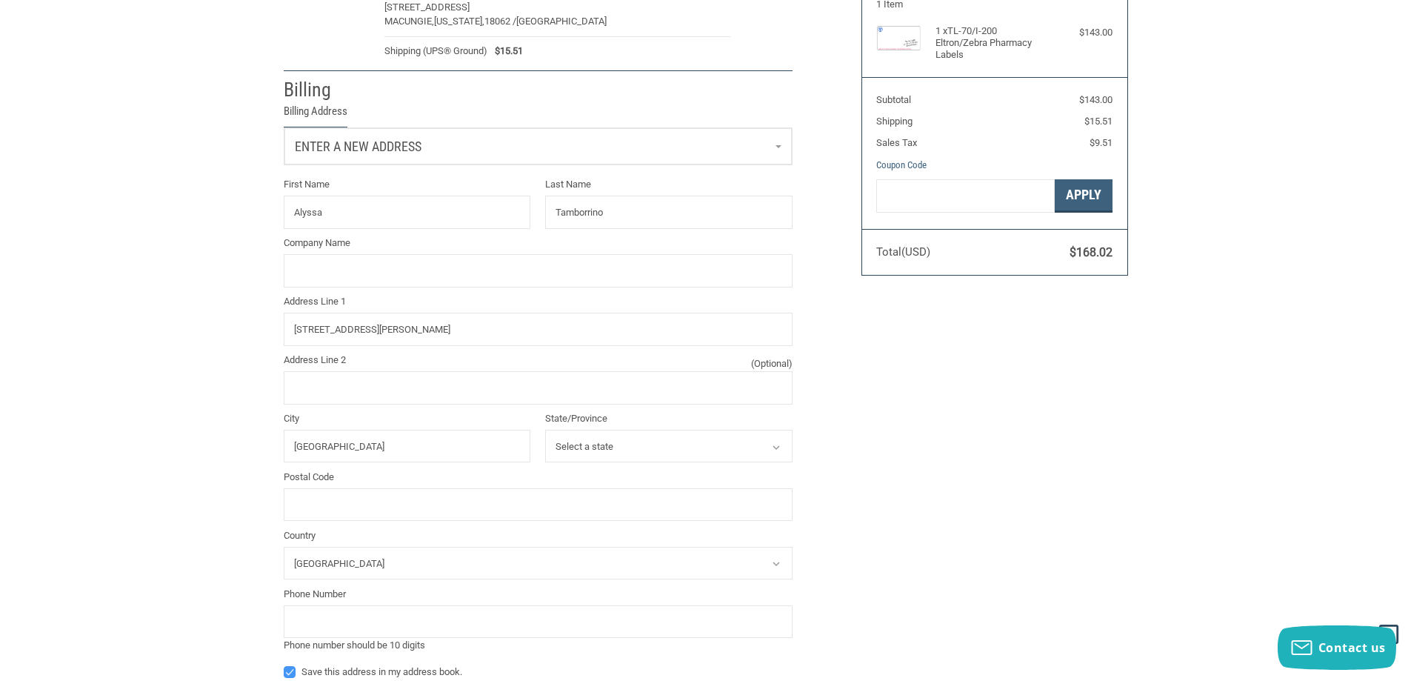
click at [673, 450] on select "Select a state [US_STATE] [US_STATE] [US_STATE] [US_STATE] [US_STATE] Armed For…" at bounding box center [668, 446] width 247 height 33
select select "IL"
click at [545, 432] on select "Select a state [US_STATE] [US_STATE] [US_STATE] [US_STATE] [US_STATE] Armed For…" at bounding box center [668, 446] width 247 height 33
click at [347, 504] on input "Postal Code" at bounding box center [538, 504] width 509 height 33
type input "60606"
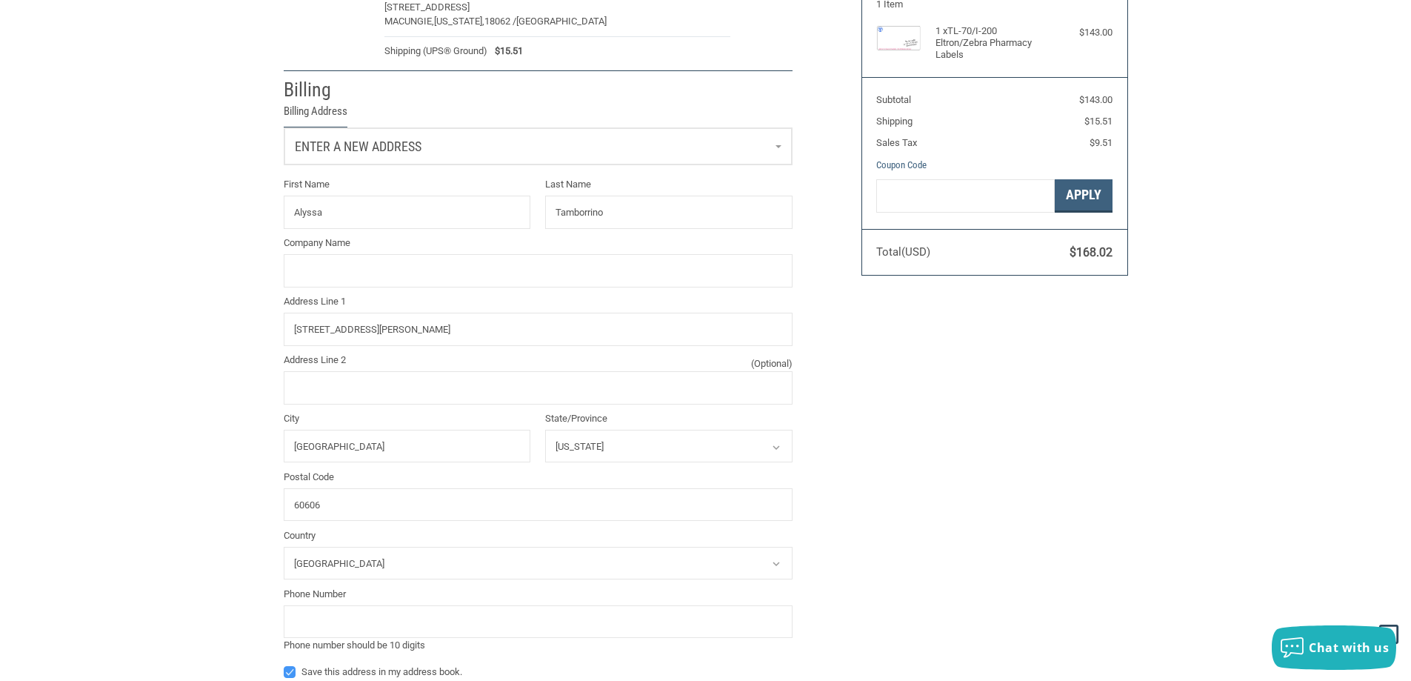
click at [862, 457] on div "Customer [EMAIL_ADDRESS][DOMAIN_NAME] Sign Out Shipping [GEOGRAPHIC_DATA][PERSO…" at bounding box center [706, 343] width 867 height 867
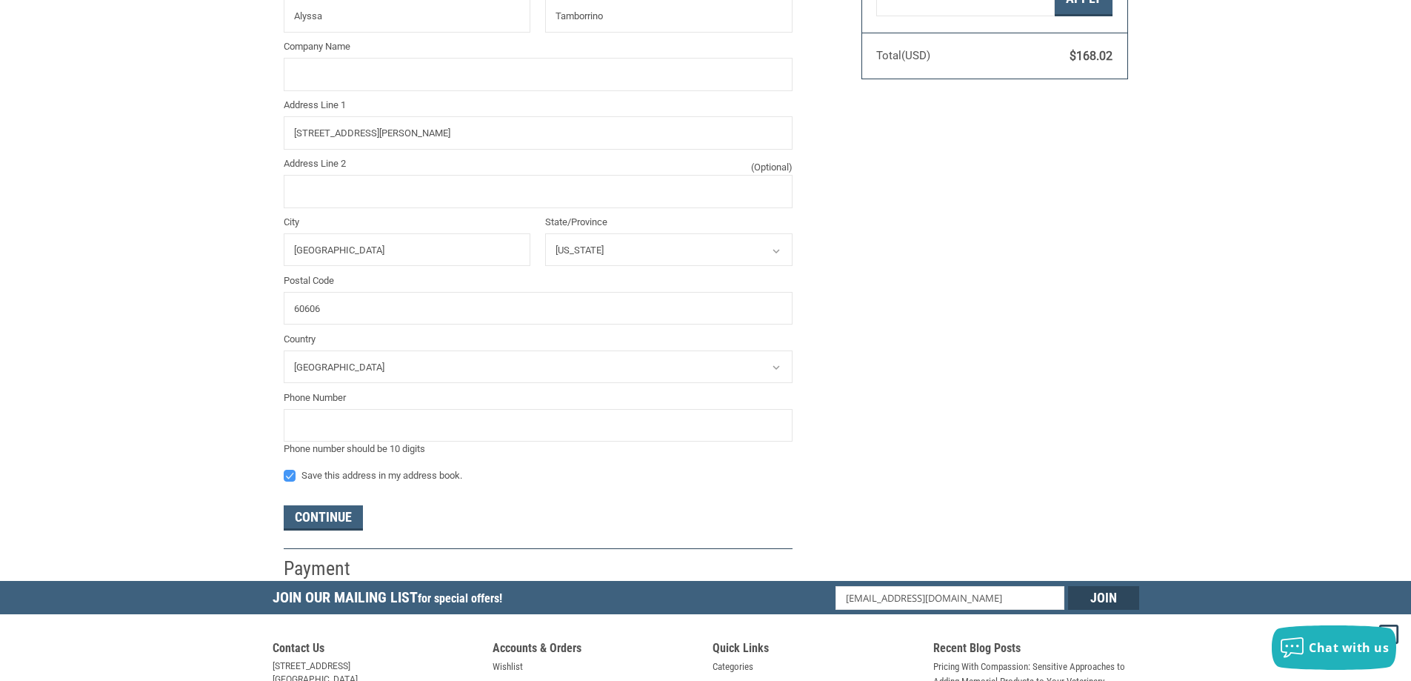
scroll to position [412, 0]
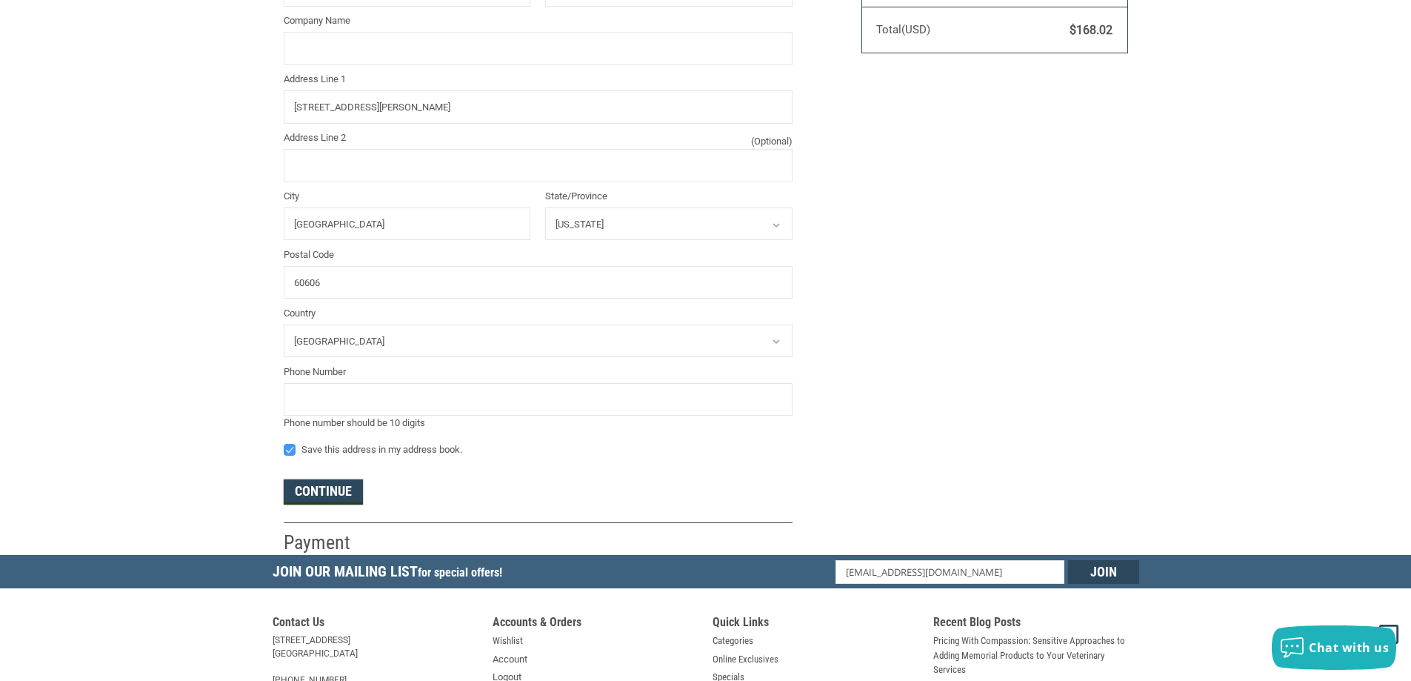
click at [312, 501] on button "Continue" at bounding box center [323, 491] width 79 height 25
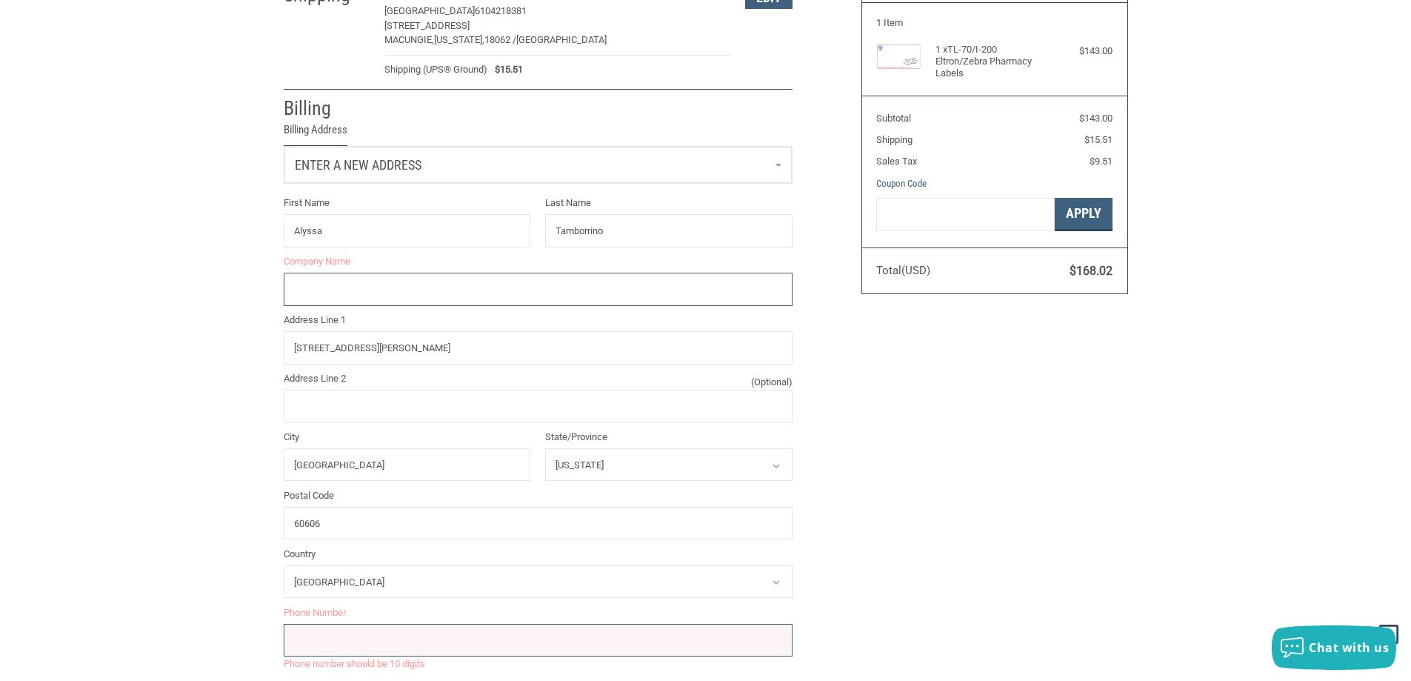
scroll to position [113, 0]
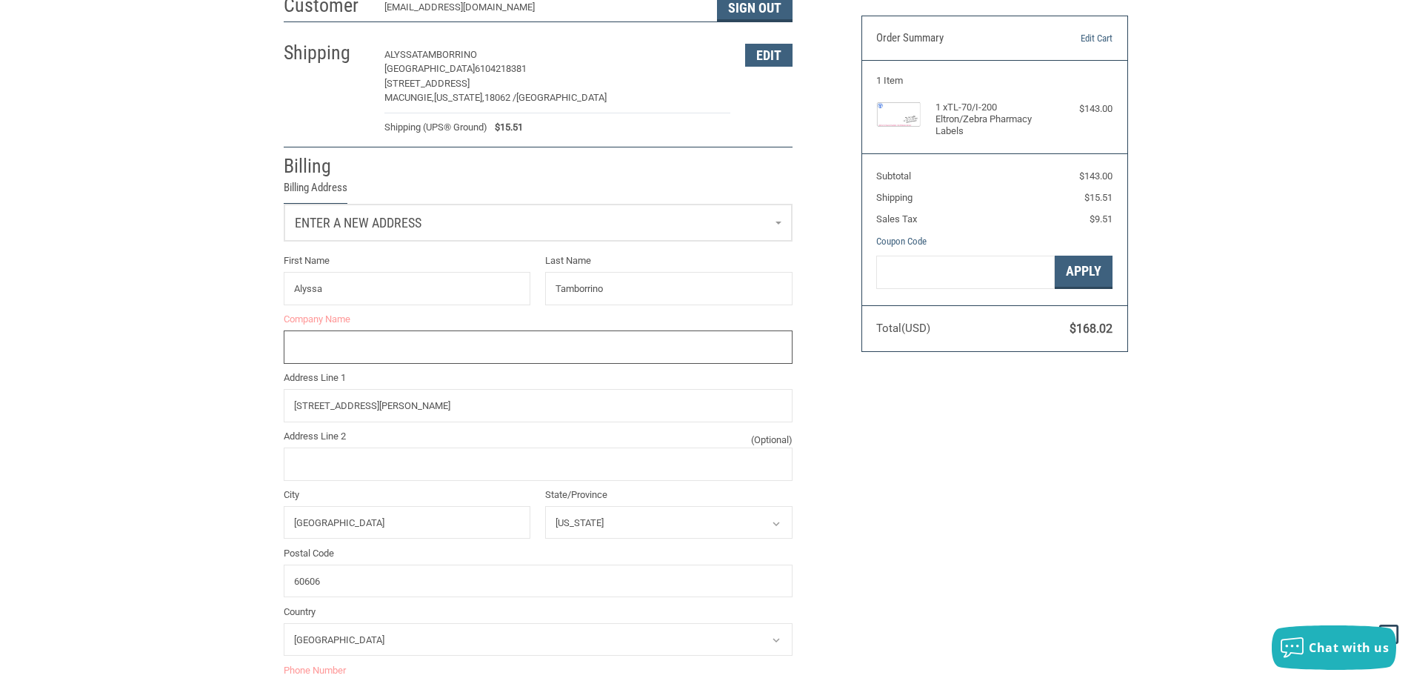
click at [336, 338] on input "Company Name" at bounding box center [538, 346] width 509 height 33
click at [353, 245] on div "Enter a new address First Name [PERSON_NAME] Last Name [PERSON_NAME] Company Na…" at bounding box center [538, 482] width 509 height 556
click at [361, 223] on span "Enter a new address" at bounding box center [358, 223] width 127 height 16
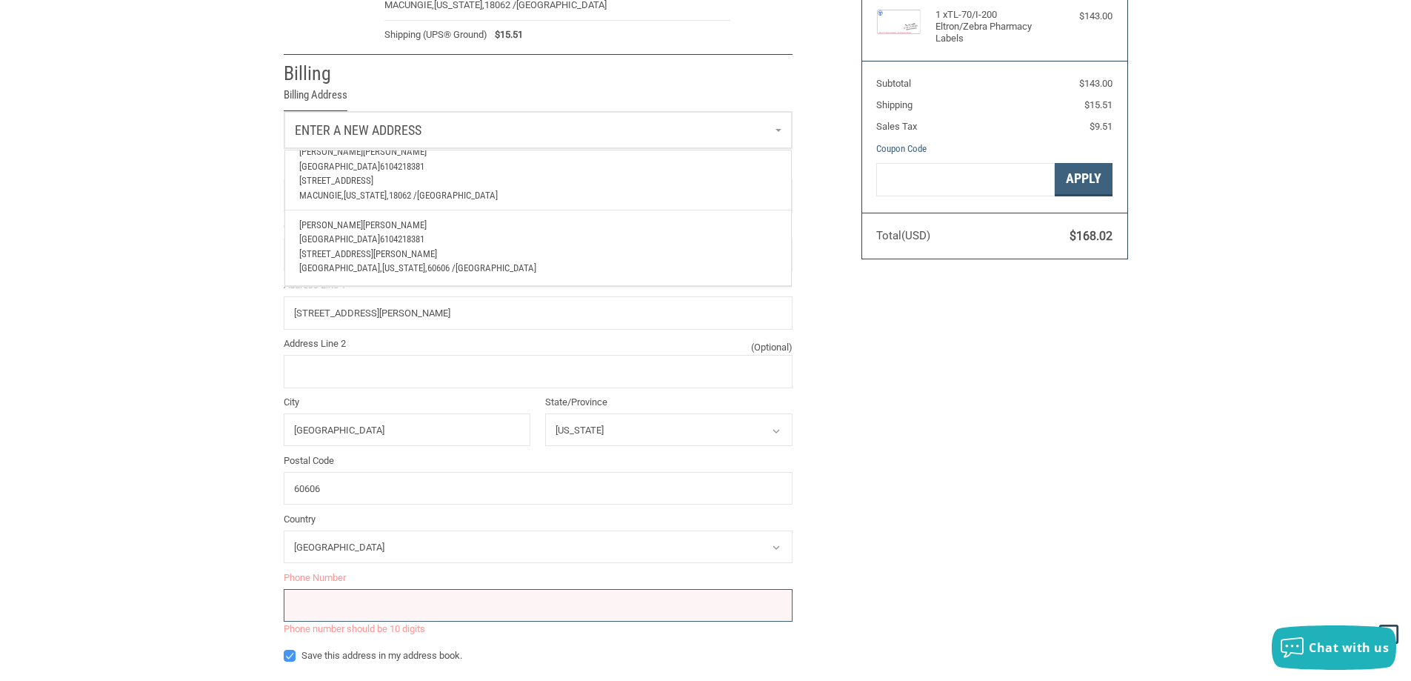
scroll to position [261, 0]
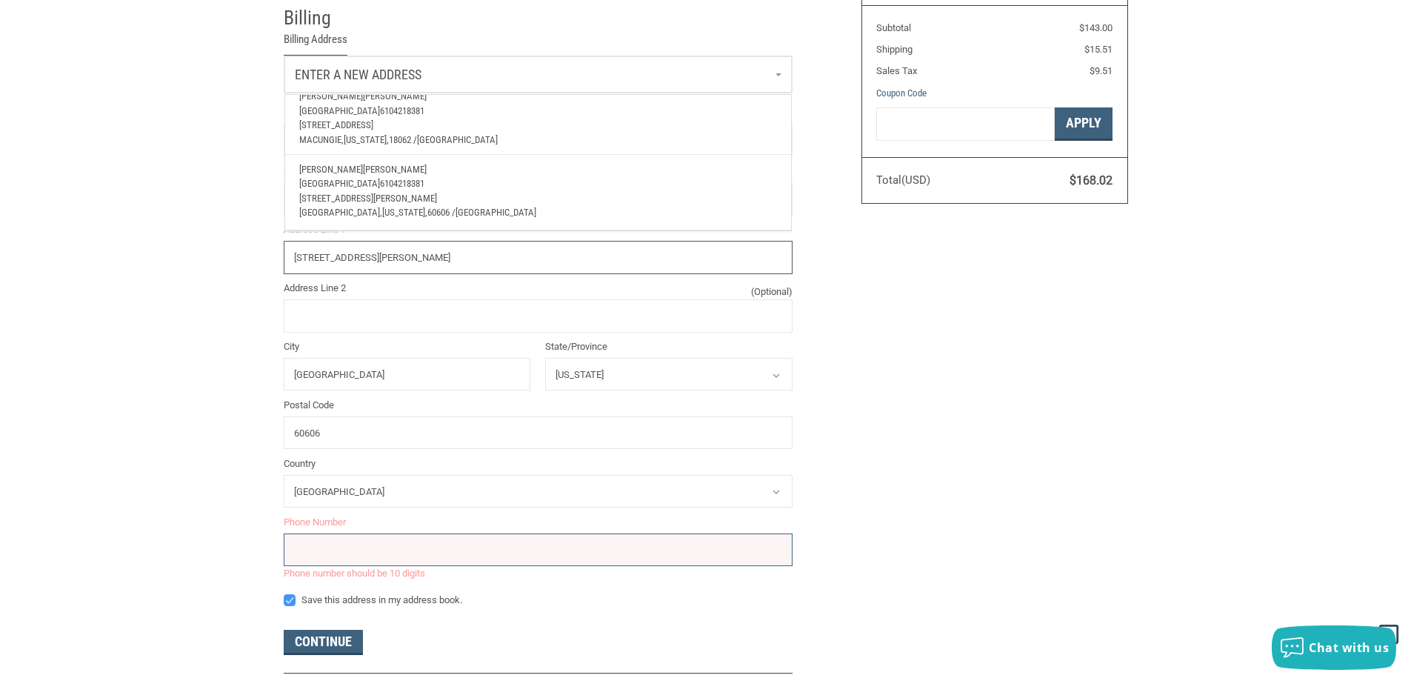
click at [444, 269] on input "[STREET_ADDRESS][PERSON_NAME]" at bounding box center [538, 257] width 509 height 33
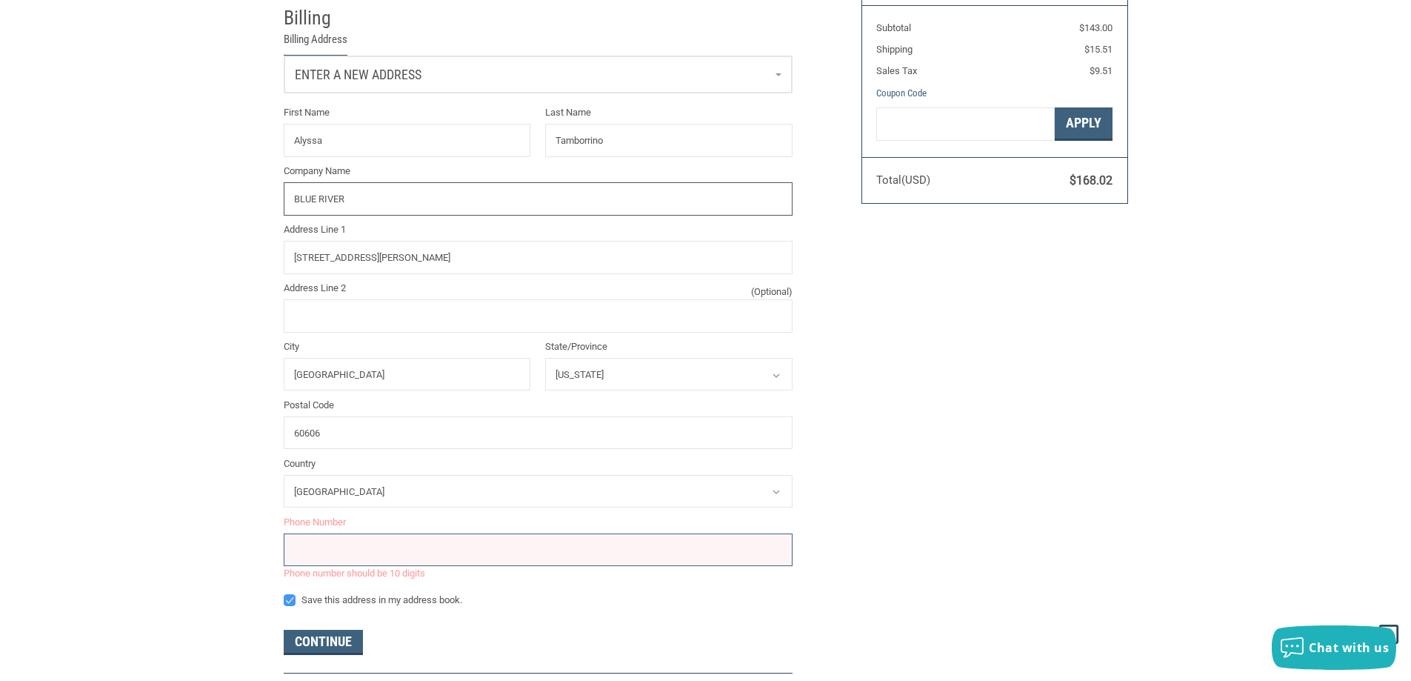
drag, startPoint x: 390, startPoint y: 205, endPoint x: 212, endPoint y: 201, distance: 177.8
click at [216, 203] on div "Customer [EMAIL_ADDRESS][DOMAIN_NAME] Sign Out Shipping [GEOGRAPHIC_DATA][PERSO…" at bounding box center [705, 272] width 1411 height 867
type input "[GEOGRAPHIC_DATA]"
drag, startPoint x: 325, startPoint y: 552, endPoint x: 895, endPoint y: 373, distance: 596.9
click at [325, 552] on input "tel" at bounding box center [538, 549] width 509 height 33
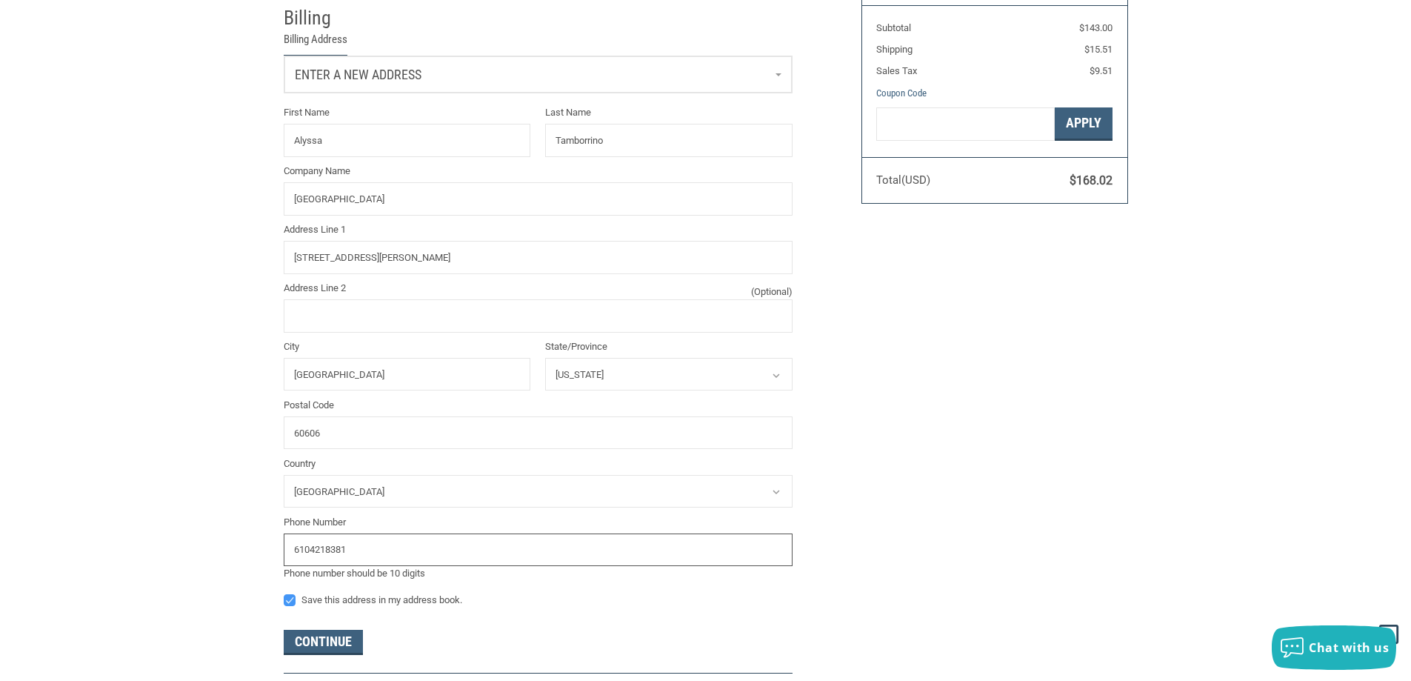
type input "6104218381"
click at [907, 546] on div "Customer [EMAIL_ADDRESS][DOMAIN_NAME] Sign Out Shipping [GEOGRAPHIC_DATA][PERSO…" at bounding box center [706, 272] width 867 height 867
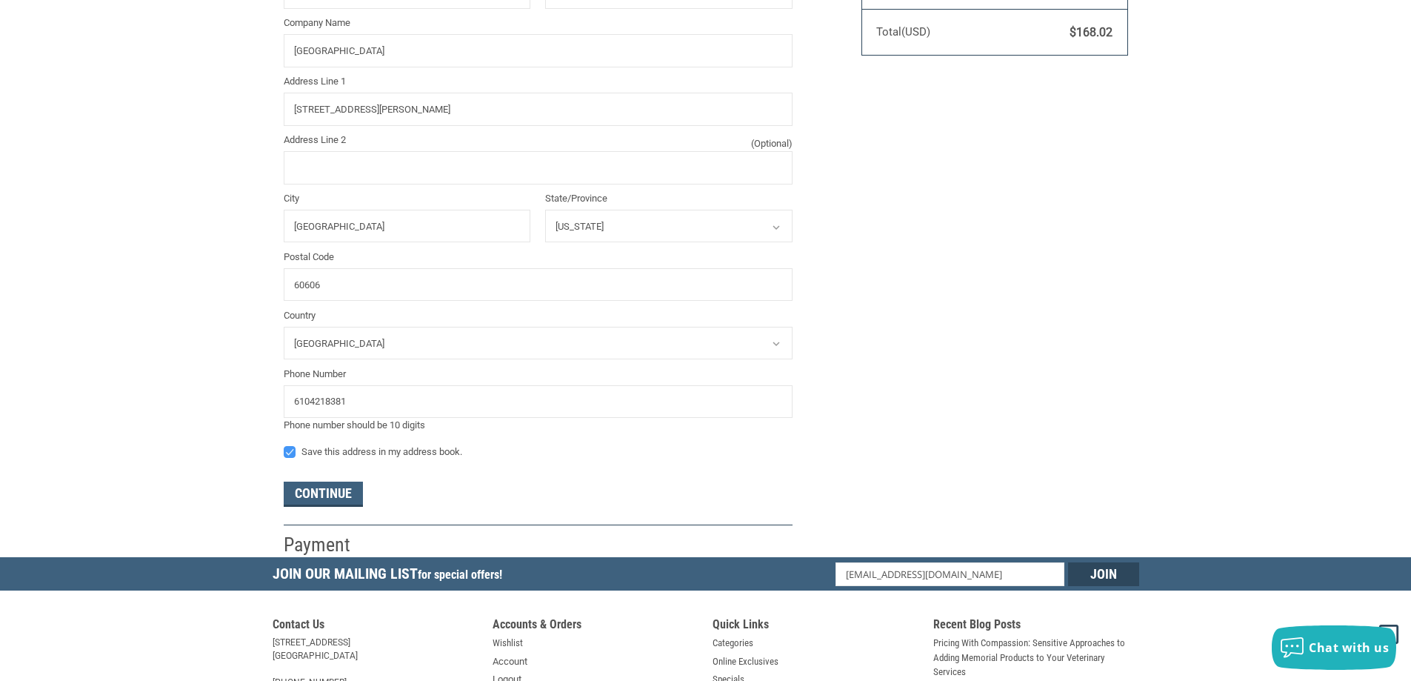
scroll to position [484, 0]
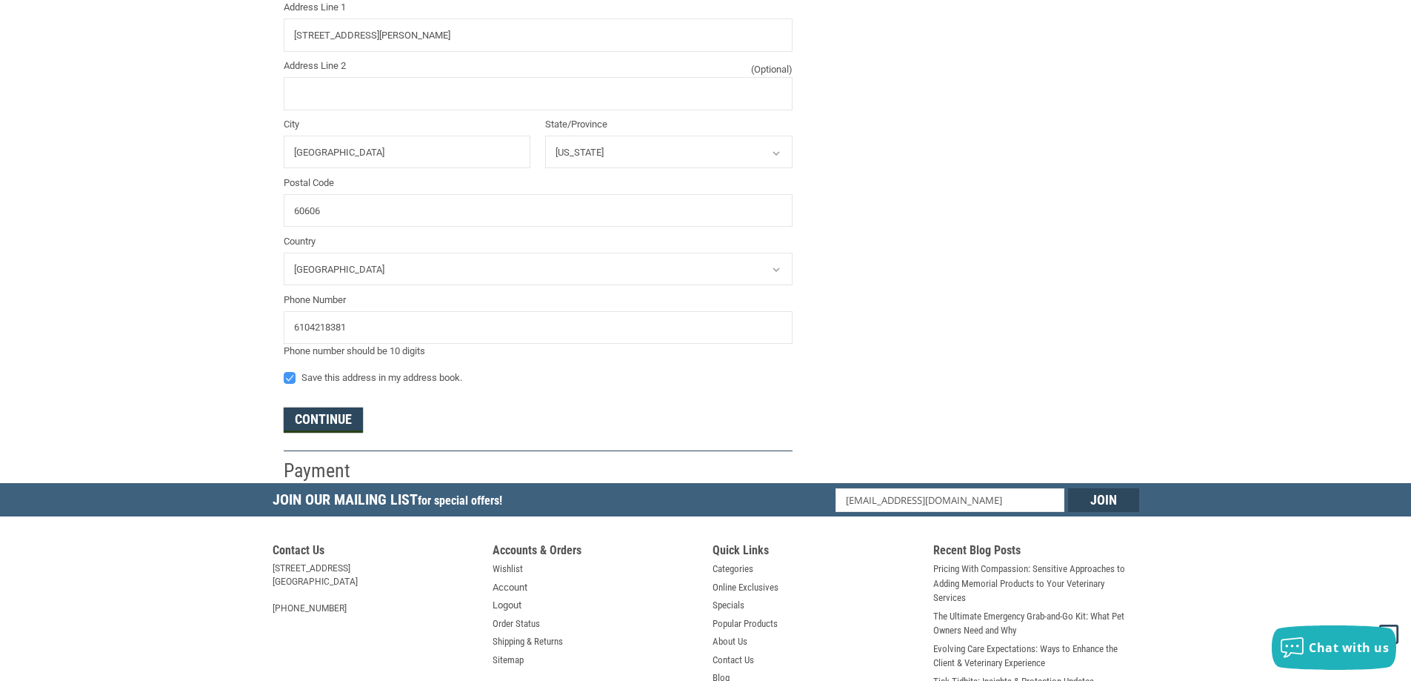
click at [351, 432] on button "Continue" at bounding box center [323, 419] width 79 height 25
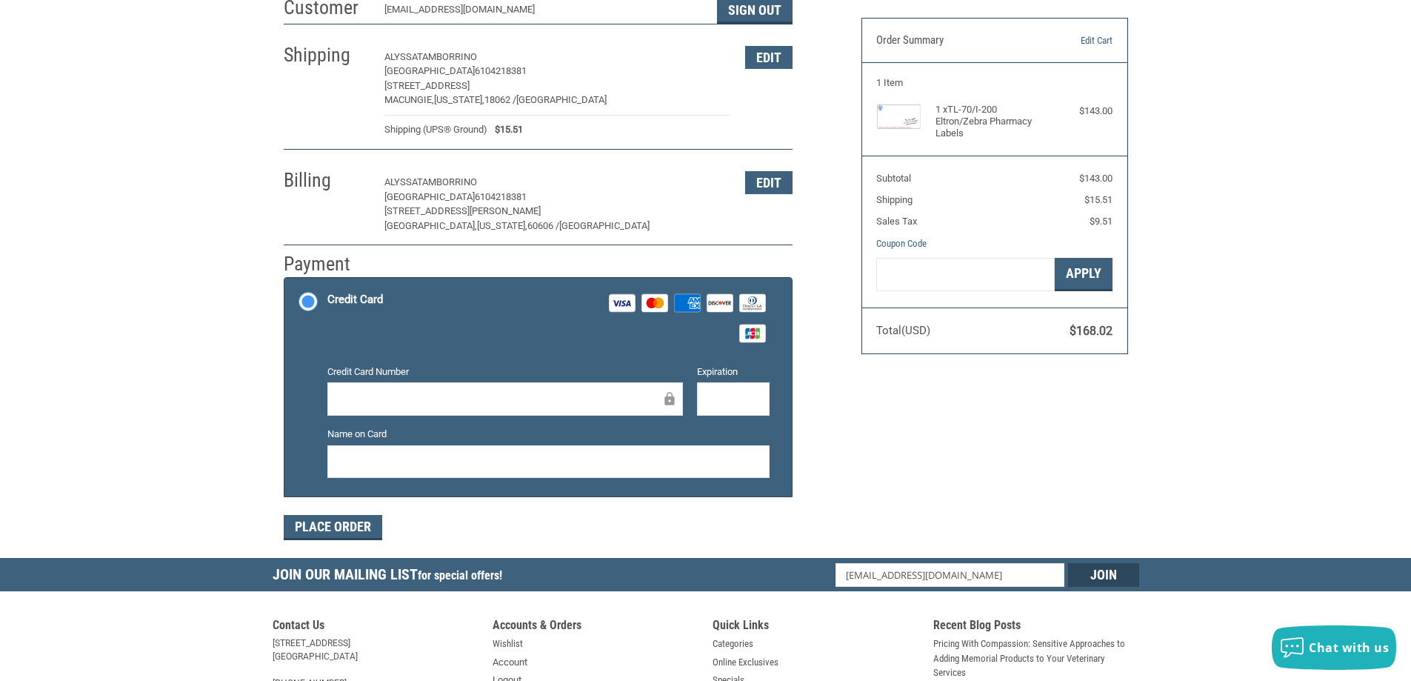
scroll to position [148, 0]
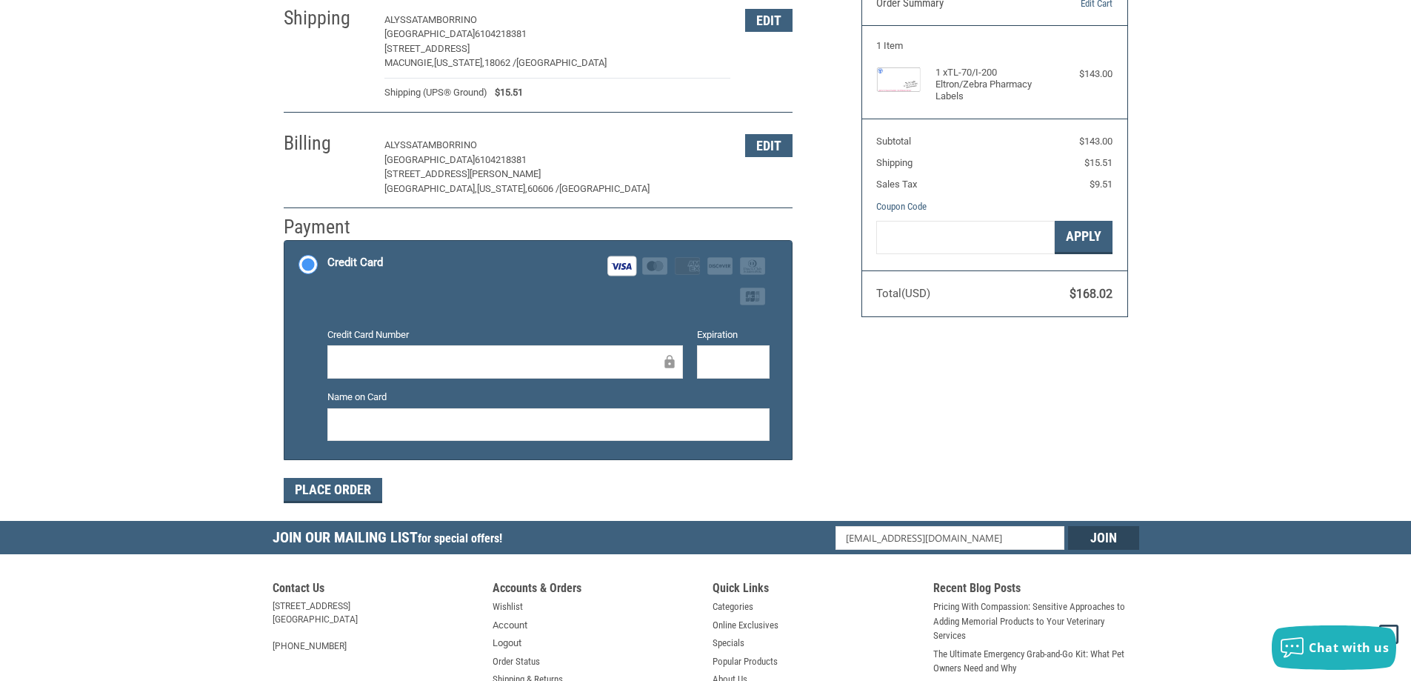
click at [881, 393] on div "Customer [EMAIL_ADDRESS][DOMAIN_NAME] Sign Out Shipping [PERSON_NAME] MACUNGIE …" at bounding box center [706, 236] width 867 height 569
click at [323, 485] on button "Place Order" at bounding box center [333, 490] width 99 height 25
